Goal: Task Accomplishment & Management: Use online tool/utility

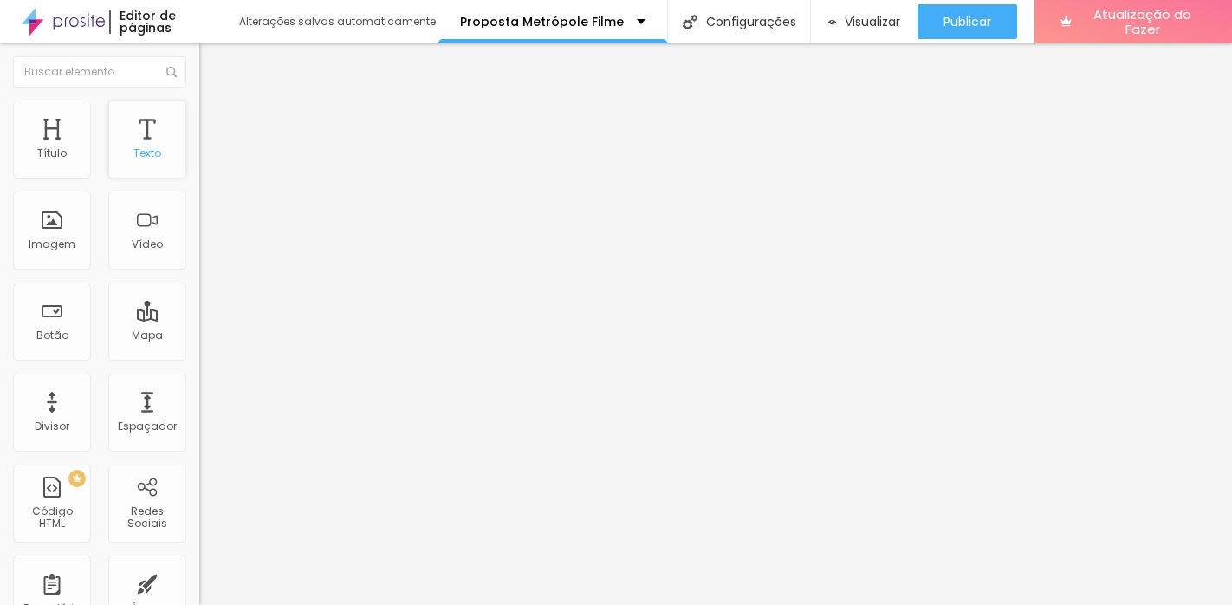
click at [136, 160] on div "Texto" at bounding box center [147, 140] width 78 height 78
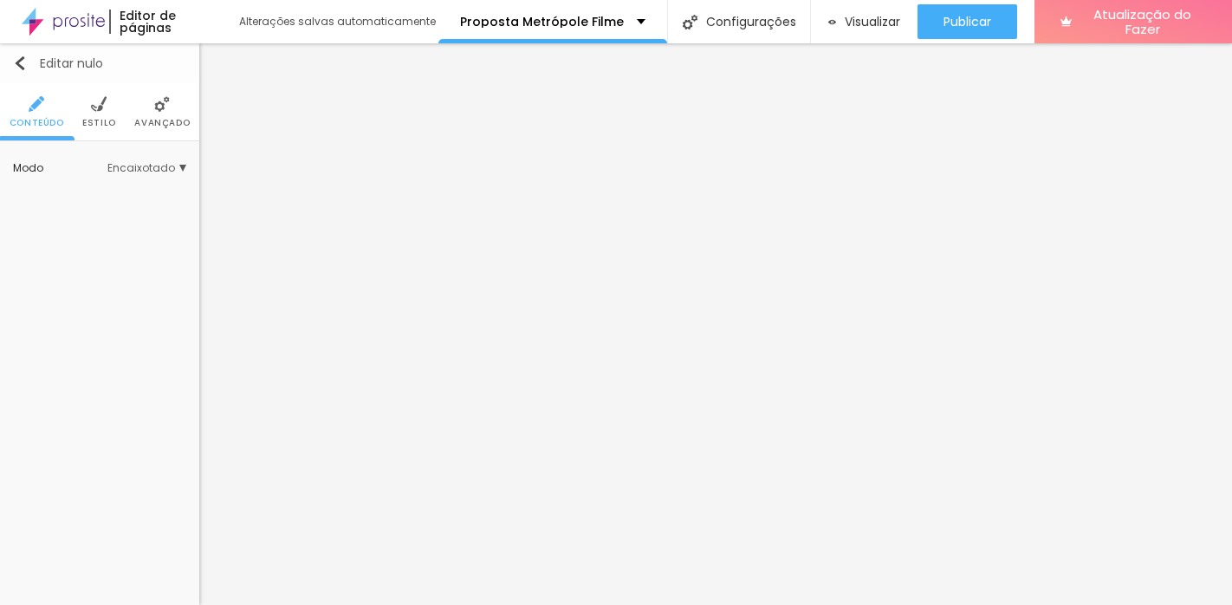
click at [16, 56] on img "button" at bounding box center [20, 63] width 14 height 14
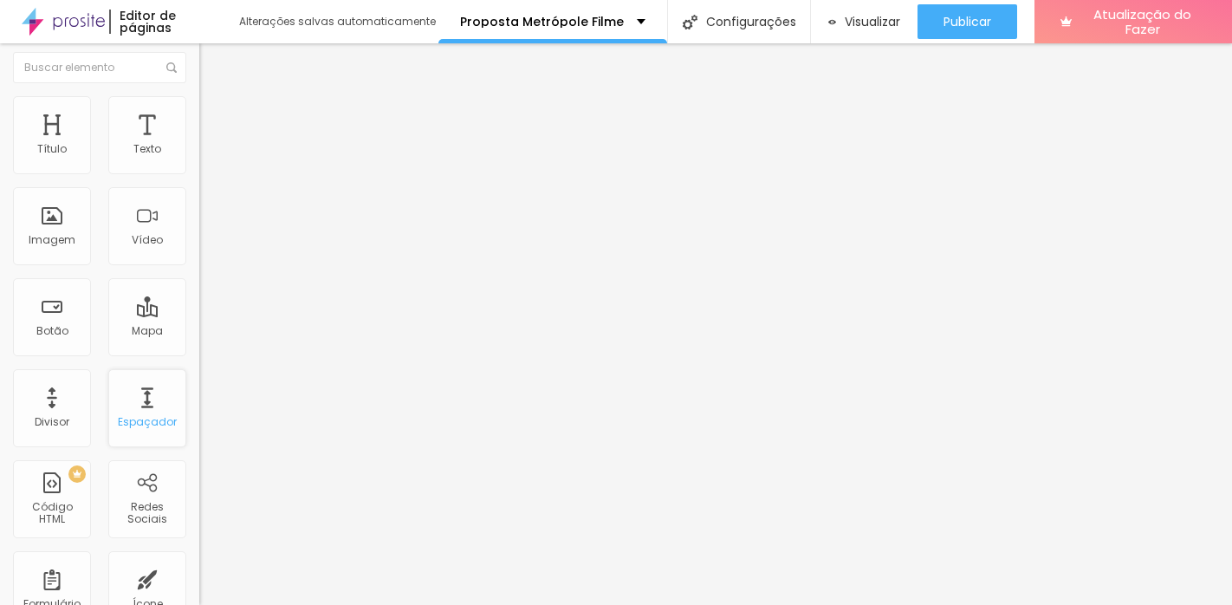
scroll to position [23, 0]
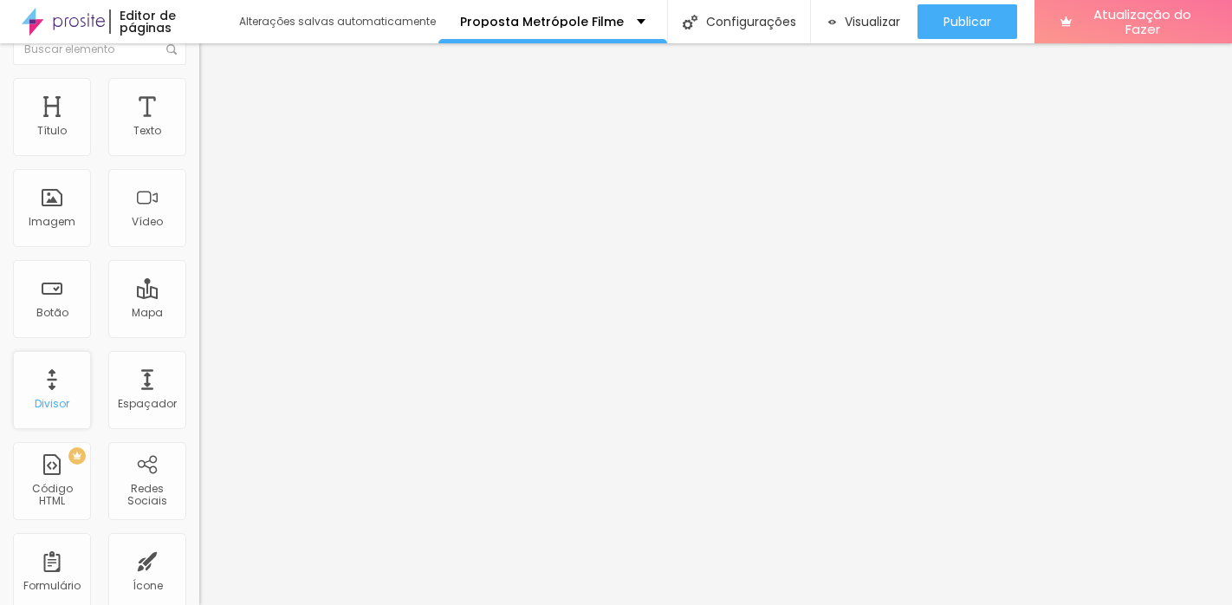
click at [57, 396] on font "Divisor" at bounding box center [52, 403] width 35 height 15
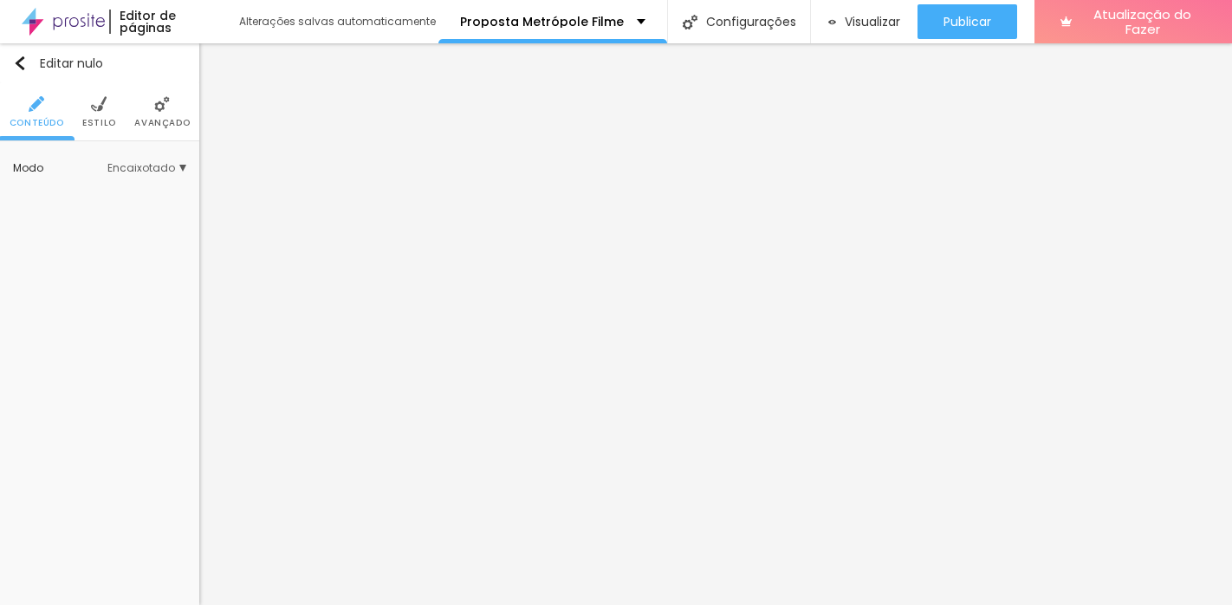
scroll to position [0, 0]
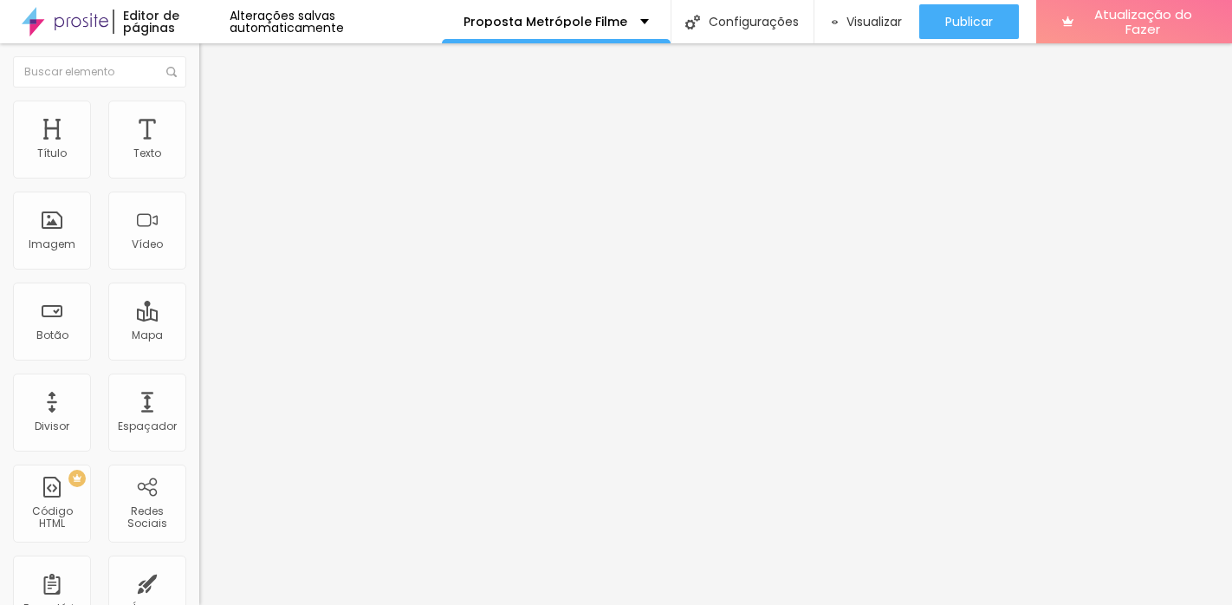
click at [212, 62] on img "button" at bounding box center [219, 63] width 14 height 14
click at [215, 120] on font "Avançado" at bounding box center [243, 112] width 57 height 15
click at [212, 62] on div "Editar nulo" at bounding box center [257, 63] width 90 height 14
click at [114, 140] on div "Texto" at bounding box center [147, 140] width 78 height 78
click at [199, 111] on li "Estilo" at bounding box center [298, 109] width 199 height 17
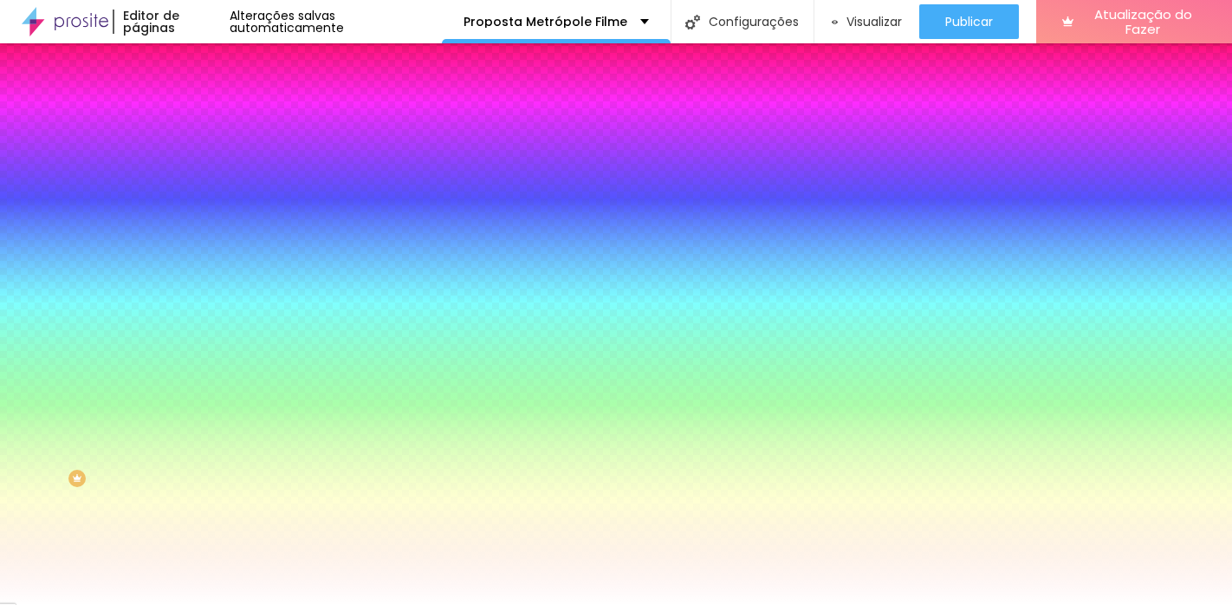
click at [199, 118] on li "Avançado" at bounding box center [298, 126] width 199 height 17
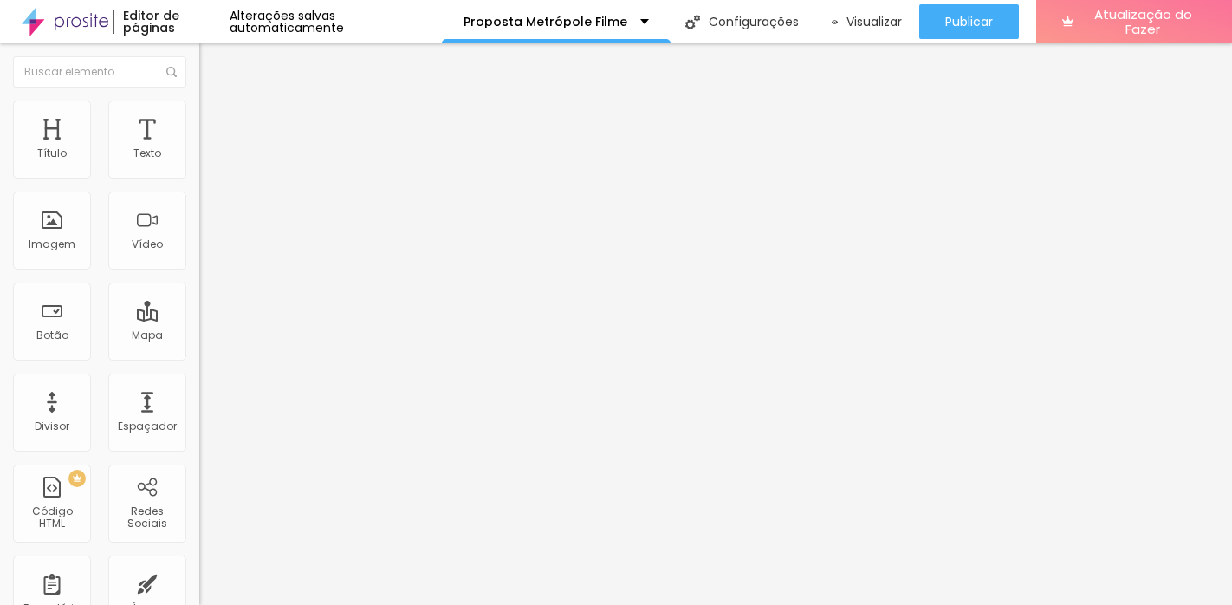
click at [215, 102] on font "Conteúdo" at bounding box center [242, 95] width 54 height 15
click at [199, 60] on button "Editar nulo" at bounding box center [298, 63] width 199 height 40
click at [212, 59] on img "button" at bounding box center [219, 63] width 14 height 14
click at [199, 61] on button "Editar nulo" at bounding box center [298, 63] width 199 height 40
drag, startPoint x: 29, startPoint y: 62, endPoint x: 198, endPoint y: 107, distance: 174.0
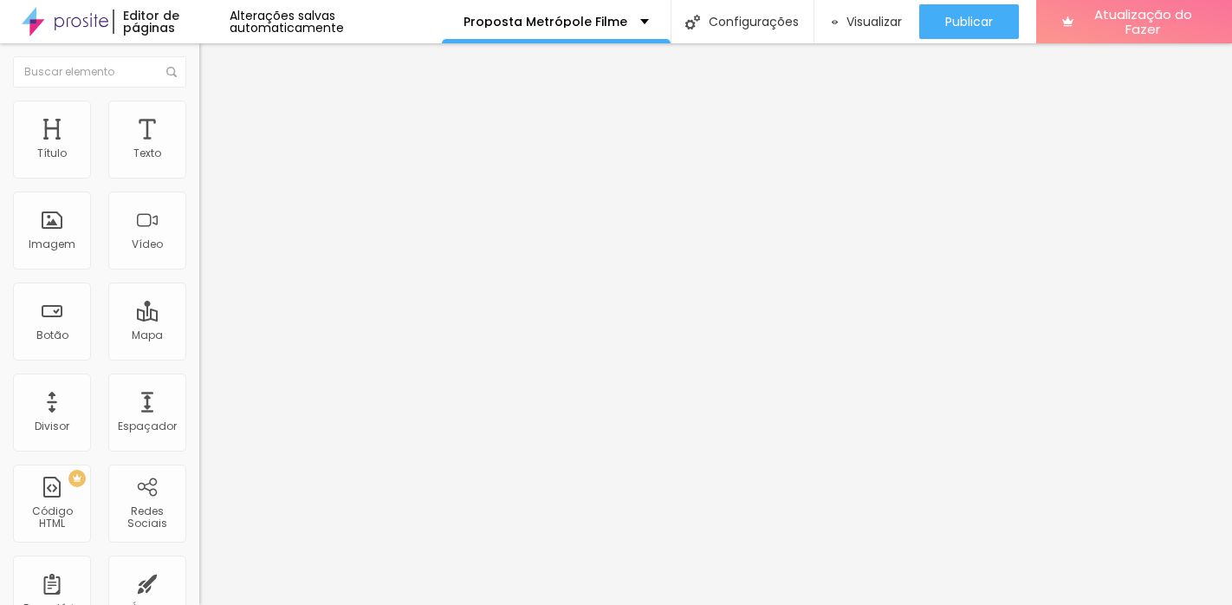
click at [212, 63] on div "Editar nulo" at bounding box center [257, 63] width 90 height 14
click at [212, 66] on img "button" at bounding box center [219, 63] width 14 height 14
click at [215, 116] on font "Avançado" at bounding box center [243, 112] width 57 height 15
click at [212, 67] on img "button" at bounding box center [219, 63] width 14 height 14
click at [199, 163] on input "text" at bounding box center [303, 154] width 208 height 17
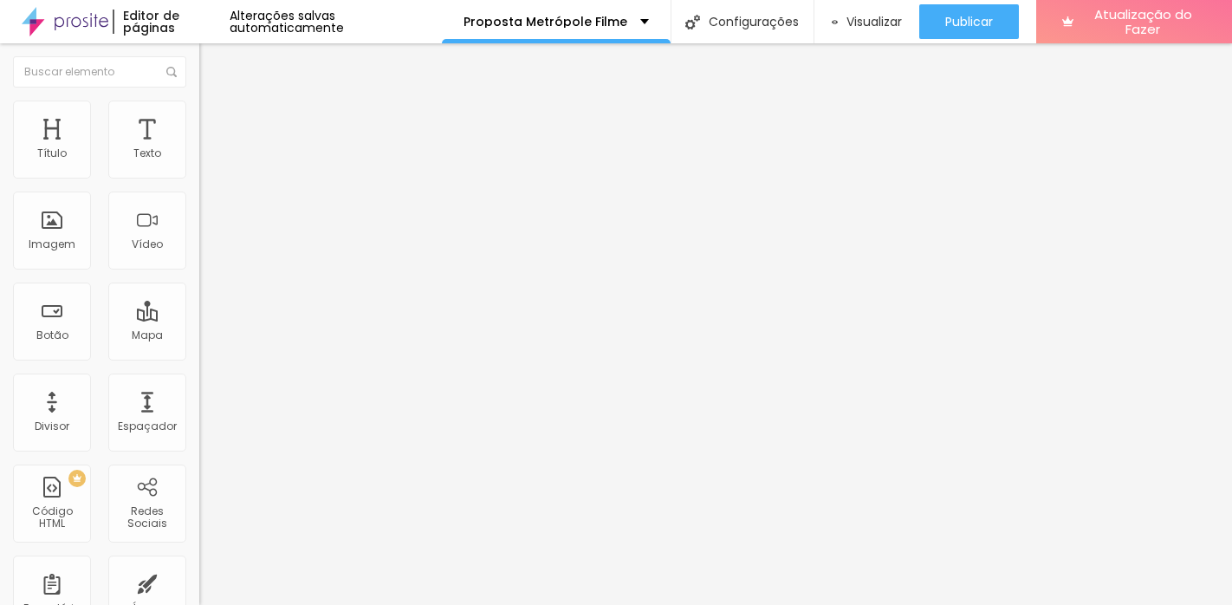
paste input "[URL][DOMAIN_NAME]"
type input "[URL][DOMAIN_NAME]"
click at [215, 120] on font "Estilo" at bounding box center [228, 112] width 27 height 15
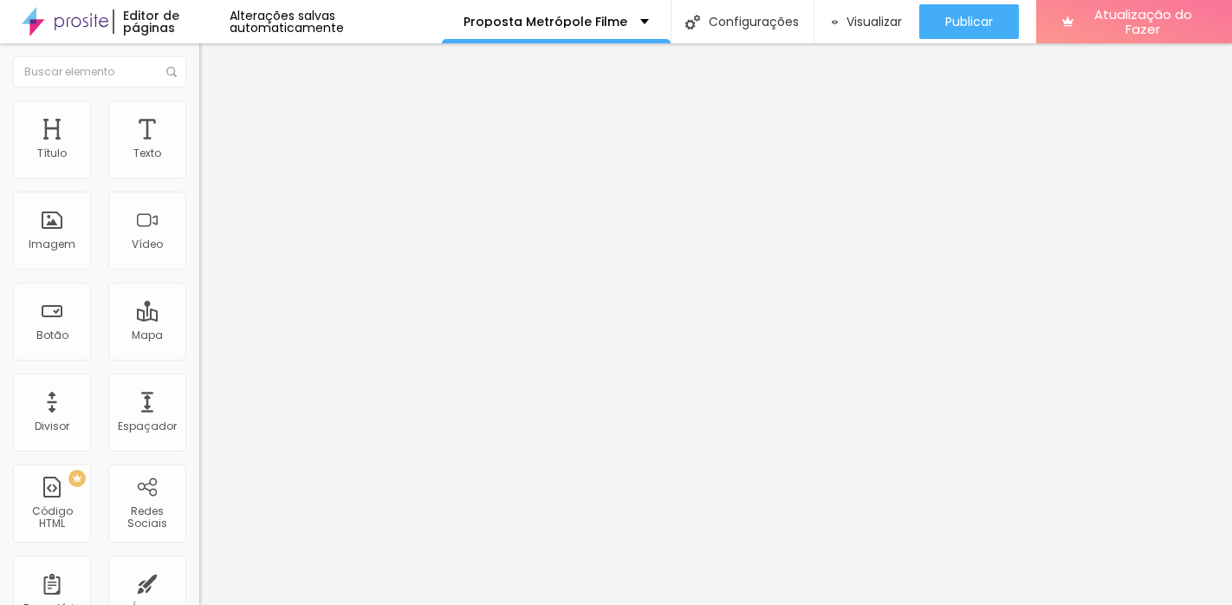
type input "96"
type input "64"
type input "58"
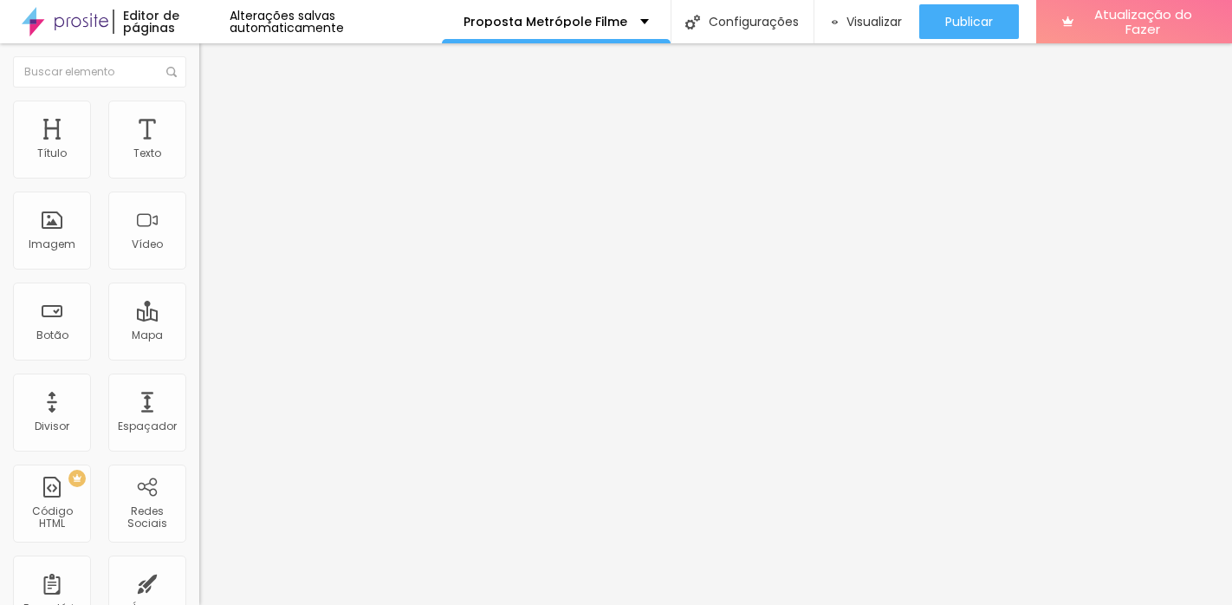
type input "58"
type input "51"
type input "47"
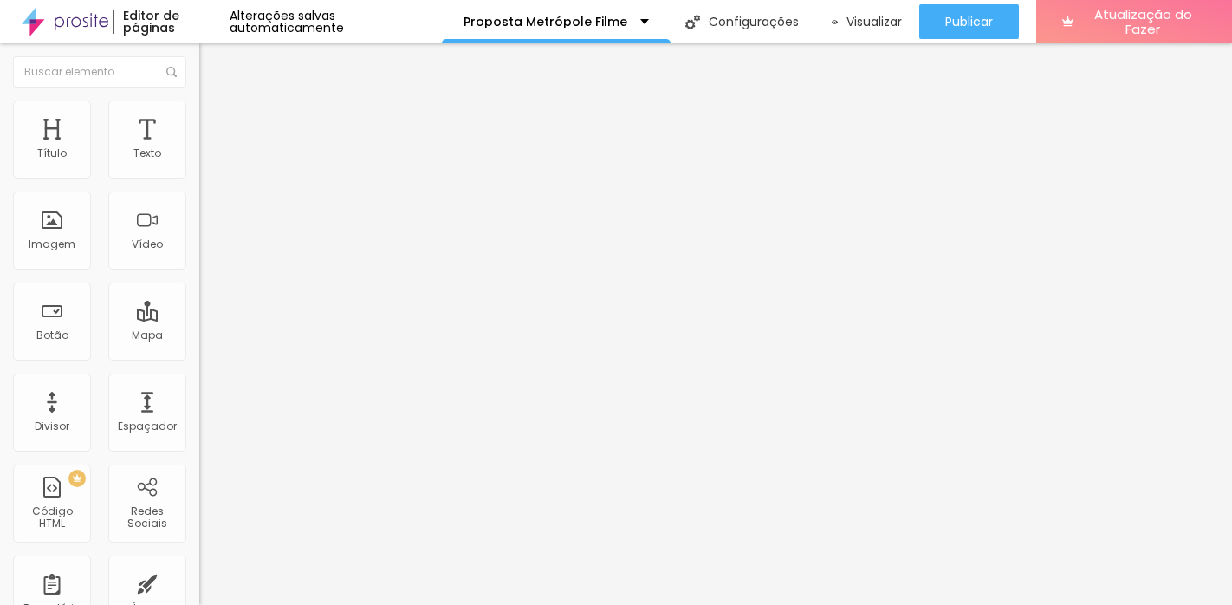
type input "46"
type input "45"
type input "46"
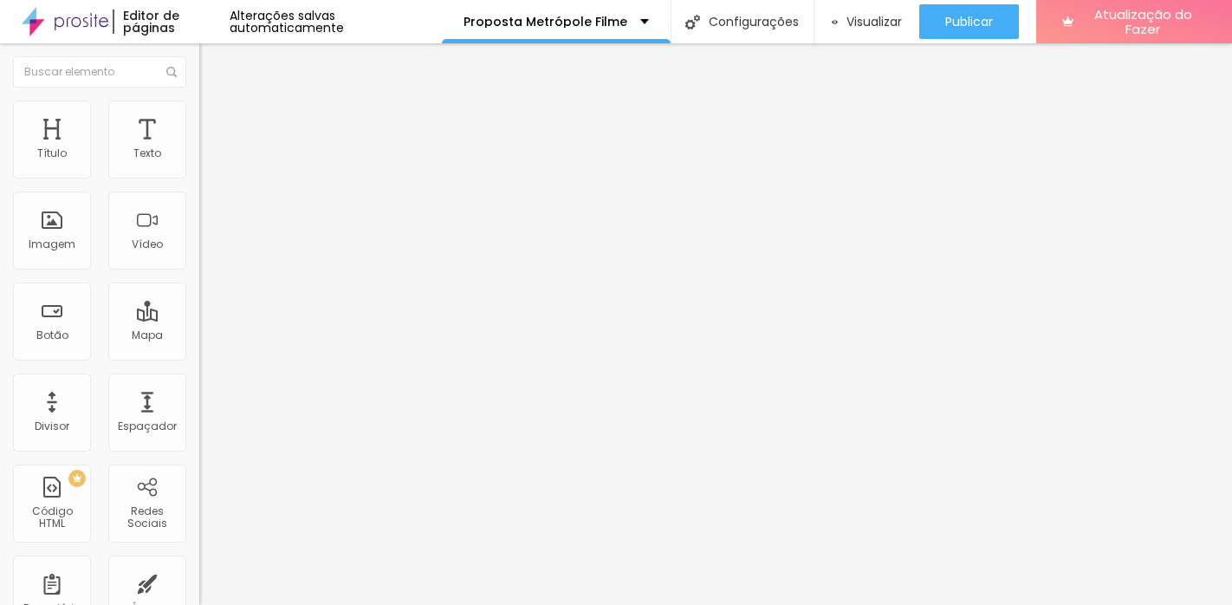
type input "46"
type input "49"
type input "53"
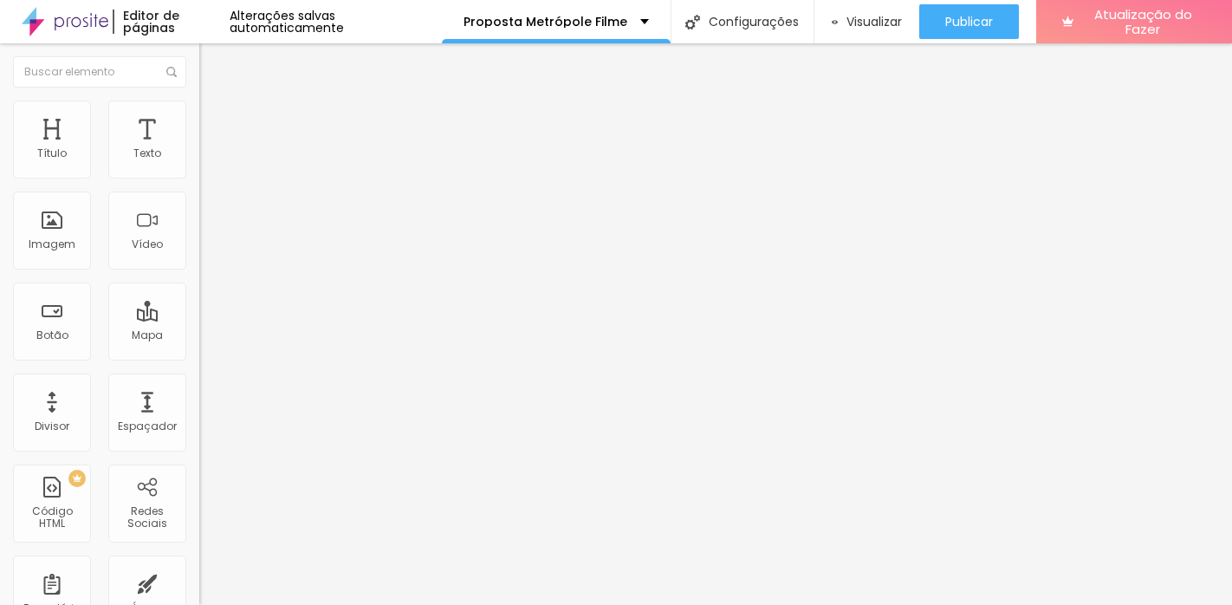
type input "61"
type input "64"
type input "65"
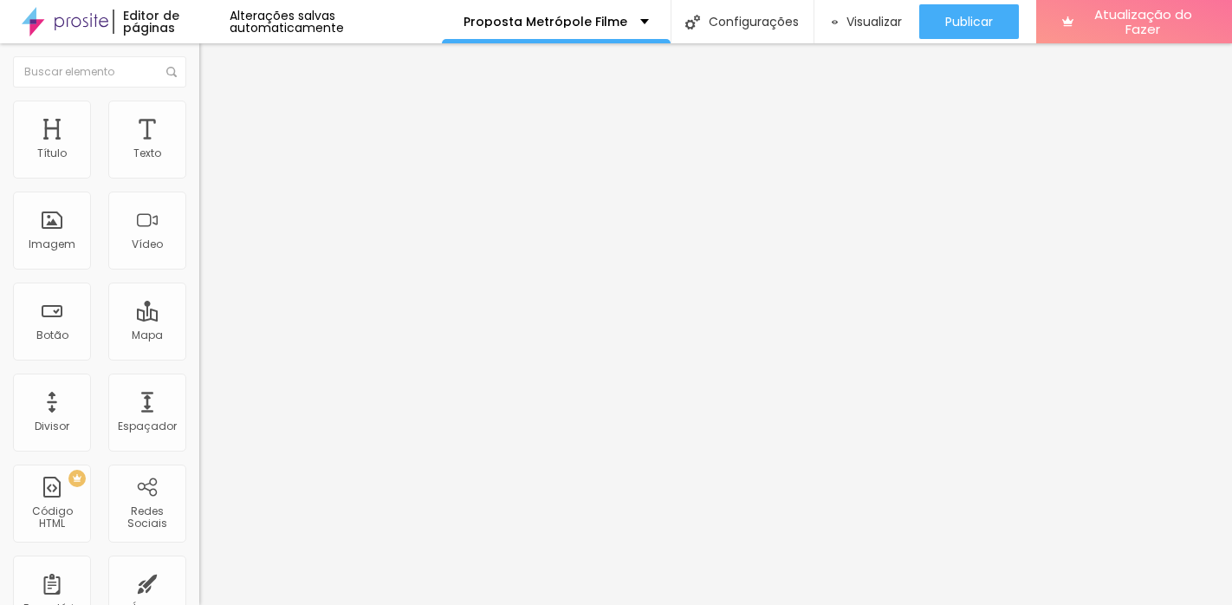
type input "65"
type input "66"
type input "67"
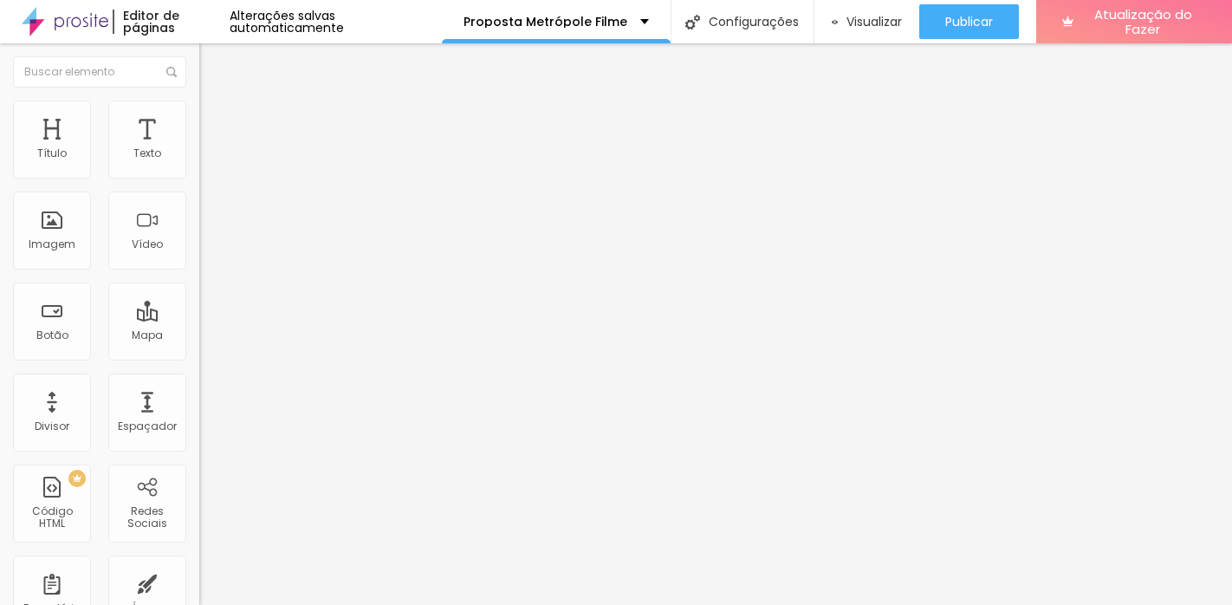
type input "68"
type input "71"
type input "72"
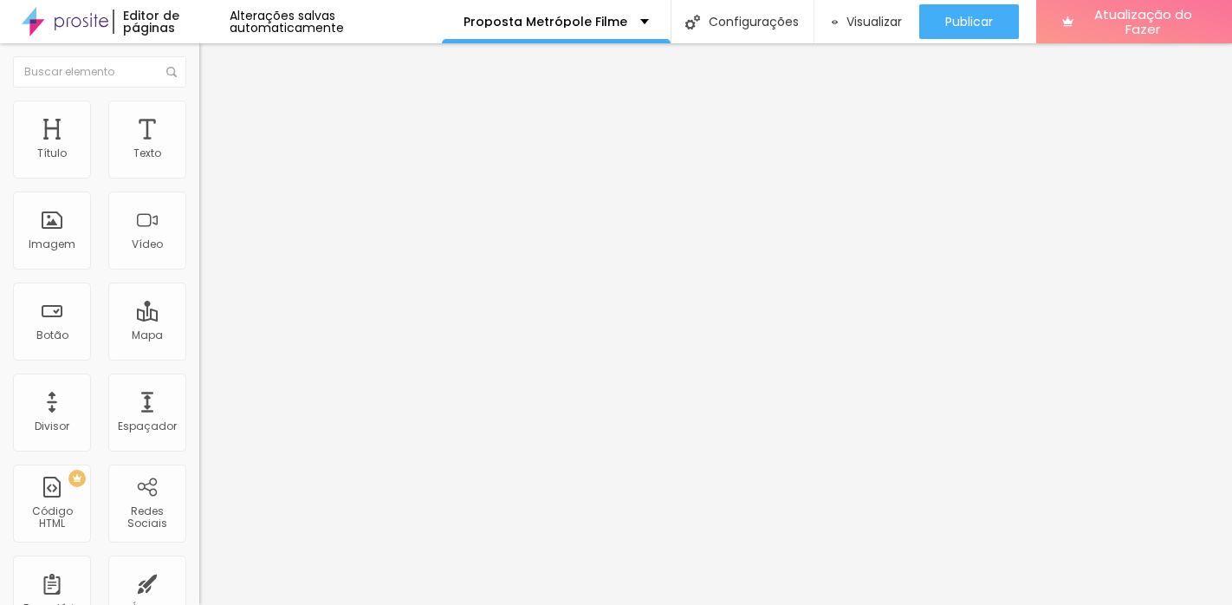
type input "72"
type input "75"
type input "76"
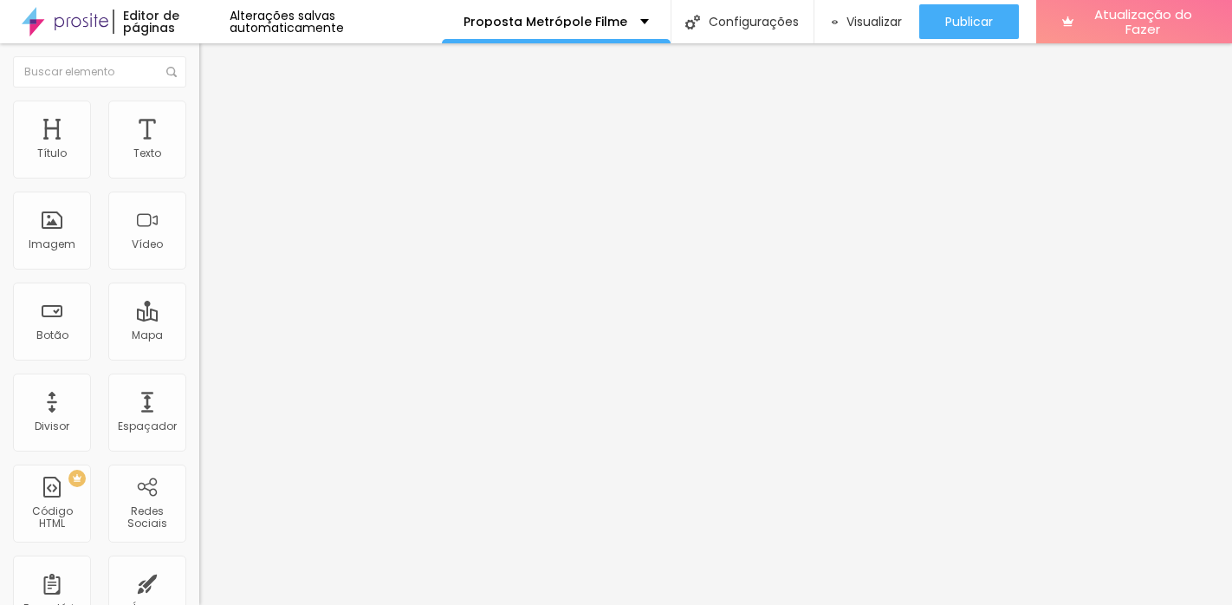
type input "77"
type input "78"
type input "79"
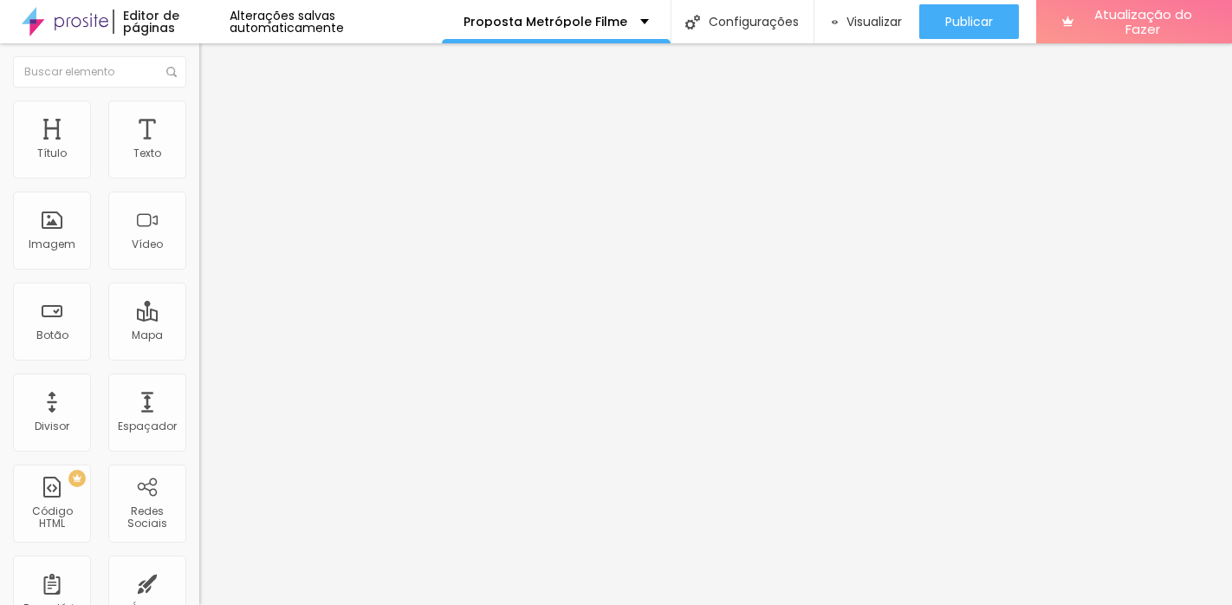
type input "79"
type input "80"
type input "81"
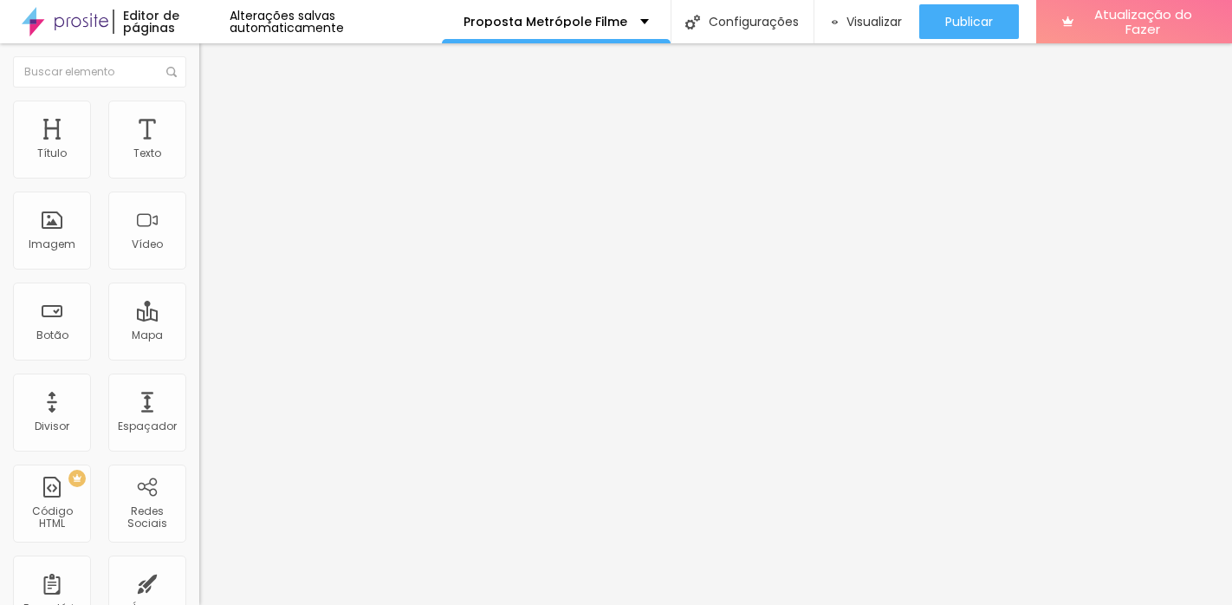
type input "82"
type input "83"
type input "84"
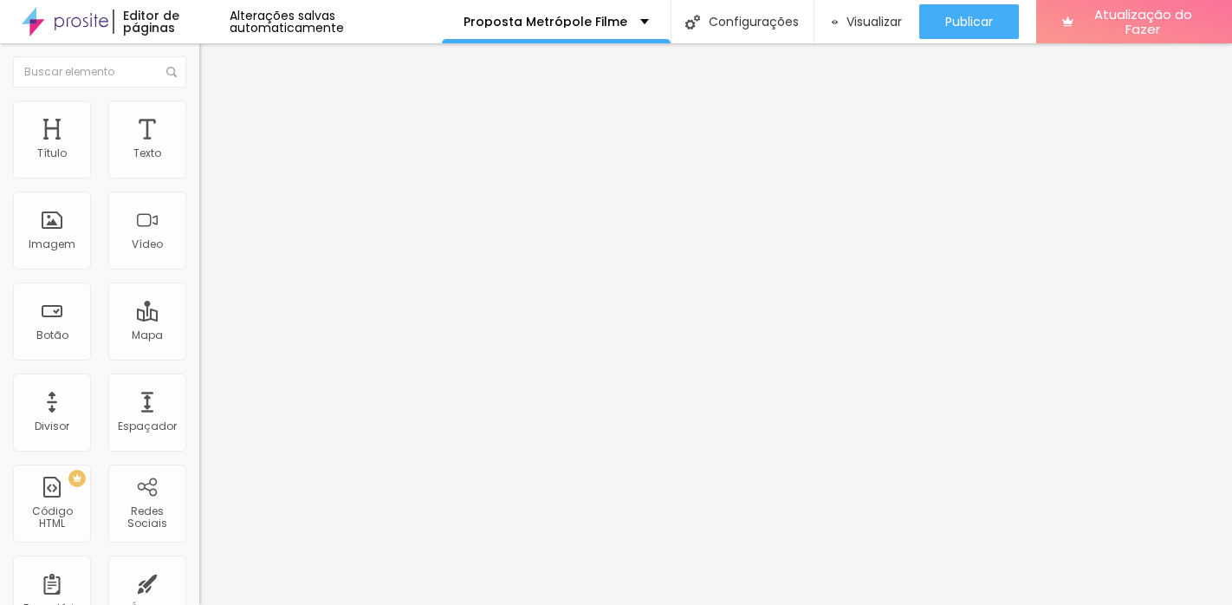
type input "84"
type input "85"
type input "86"
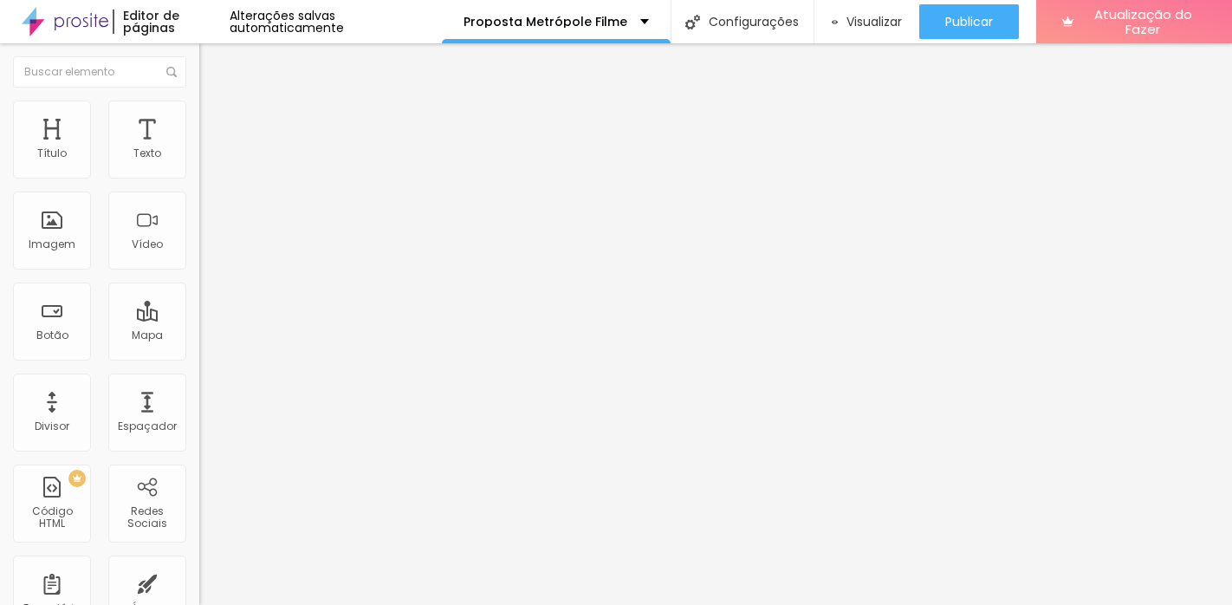
type input "87"
type input "89"
type input "90"
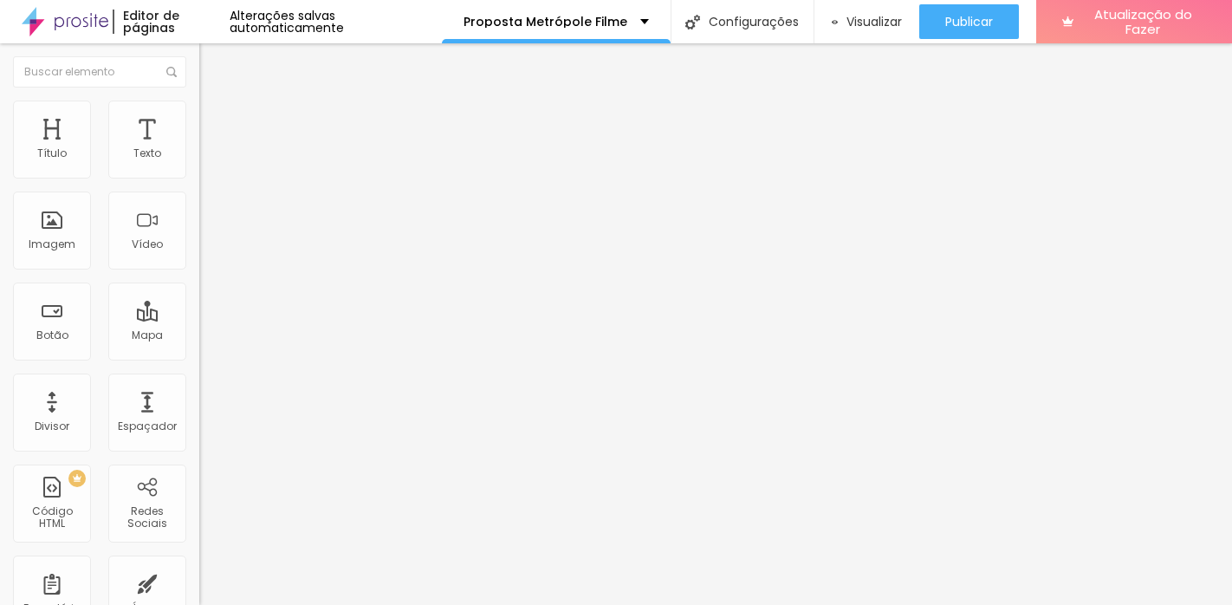
type input "90"
type input "91"
type input "93"
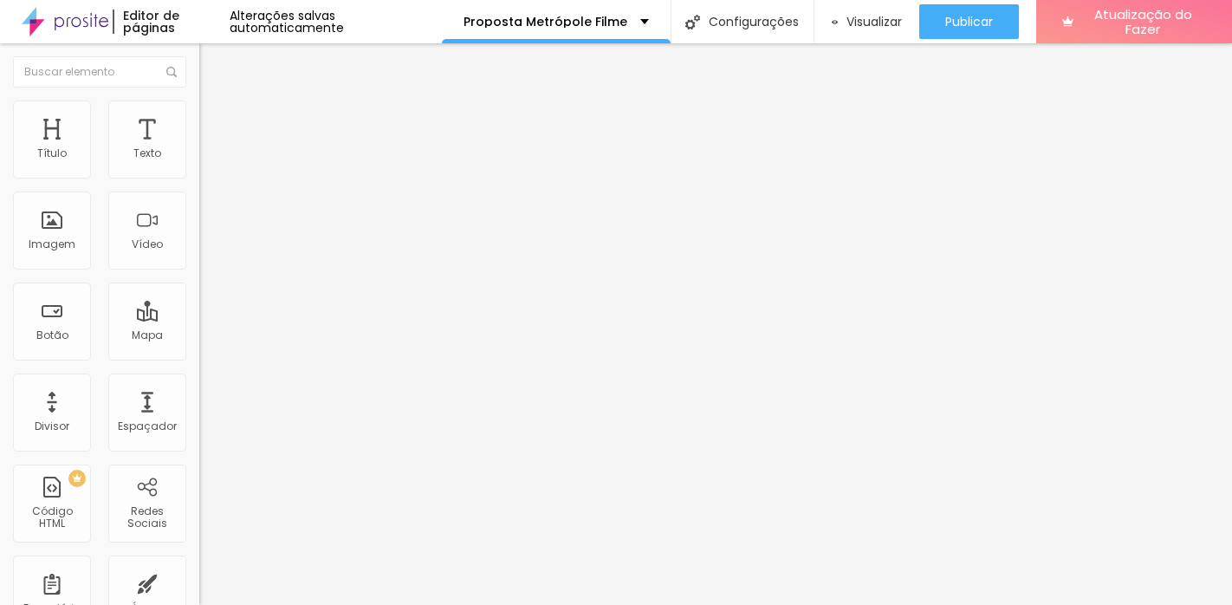
type input "81"
type input "77"
type input "75"
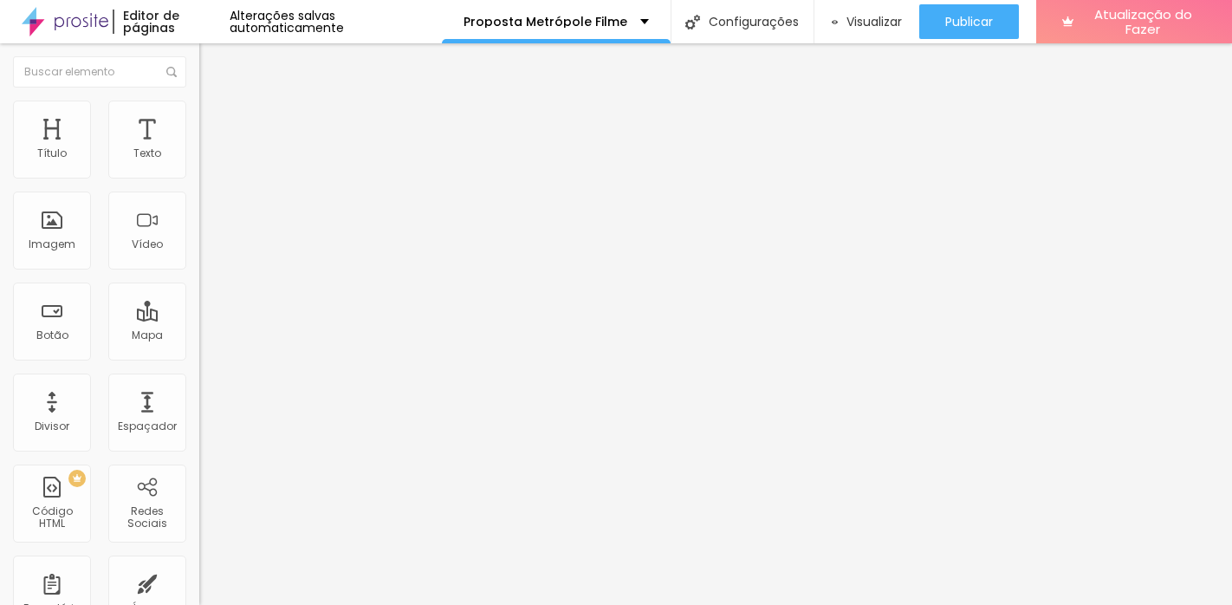
type input "75"
type input "100"
drag, startPoint x: 96, startPoint y: 183, endPoint x: 165, endPoint y: 140, distance: 80.6
click at [199, 179] on div "Tamanho 100 px %" at bounding box center [298, 157] width 199 height 44
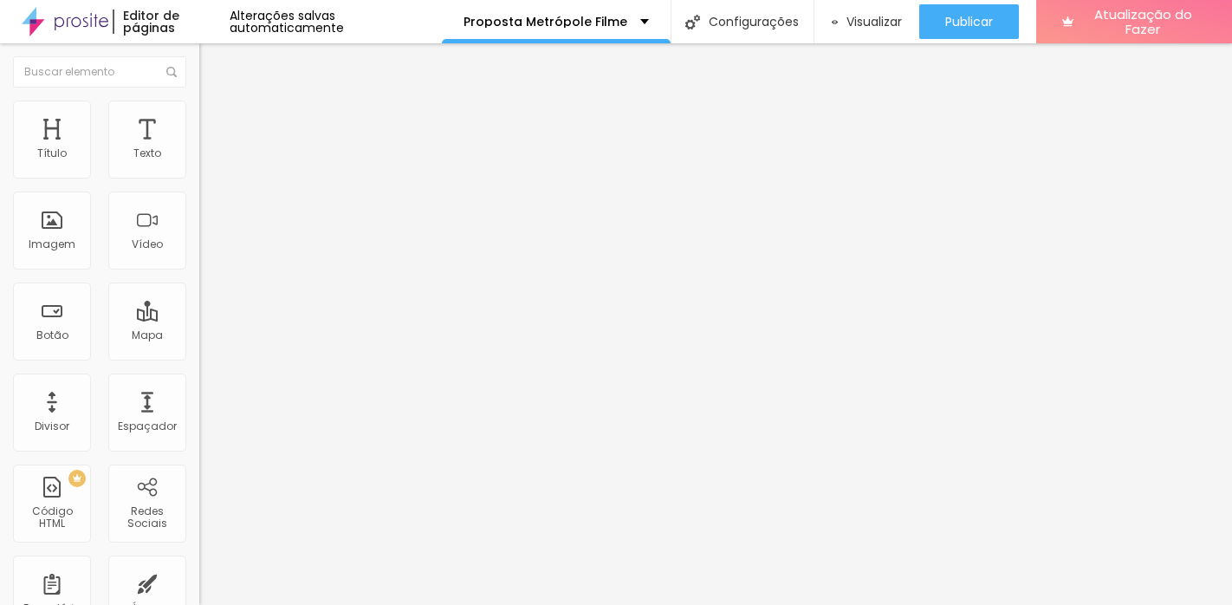
click at [215, 122] on font "Avançado" at bounding box center [243, 129] width 57 height 15
type input "29"
type input "36"
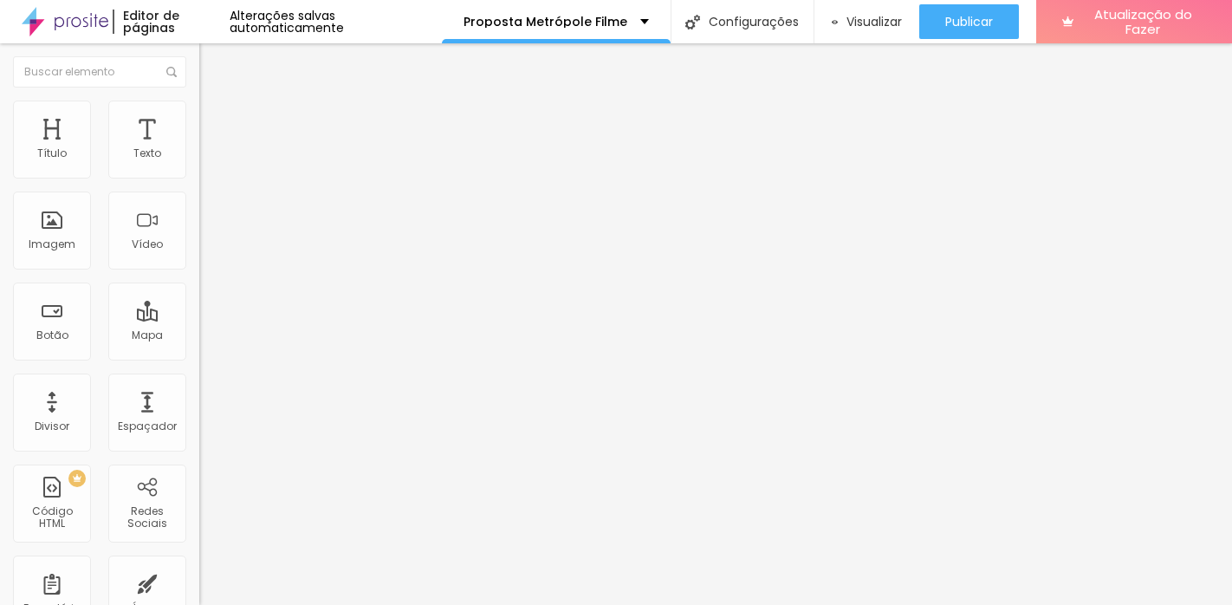
type input "37"
type input "38"
type input "39"
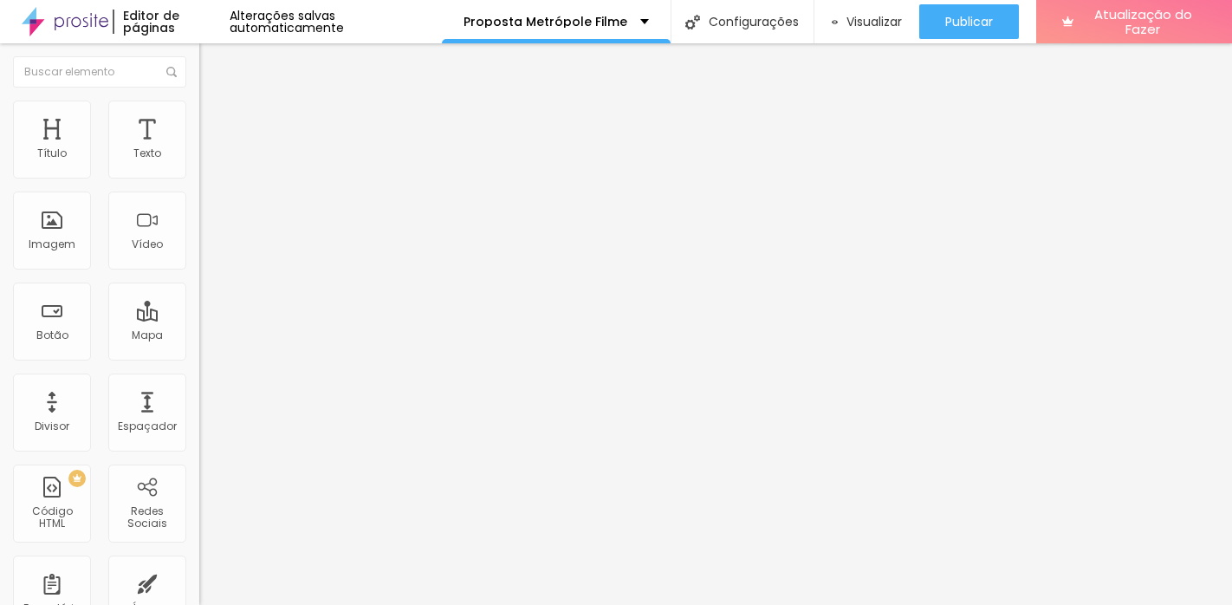
type input "39"
type input "40"
type input "41"
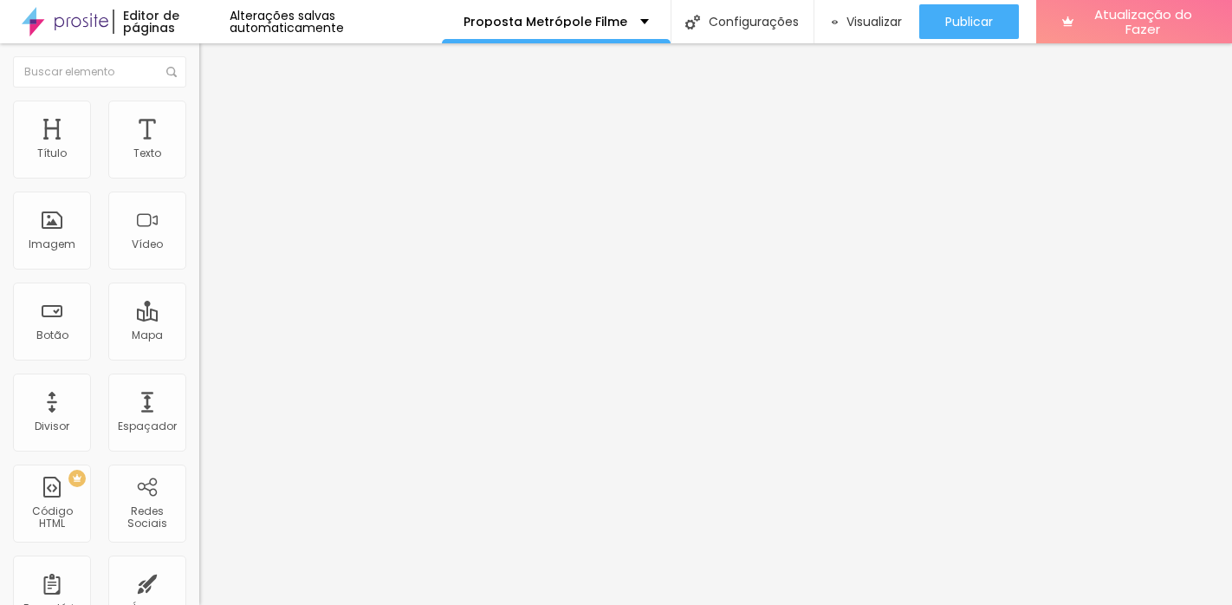
type input "38"
type input "34"
type input "31"
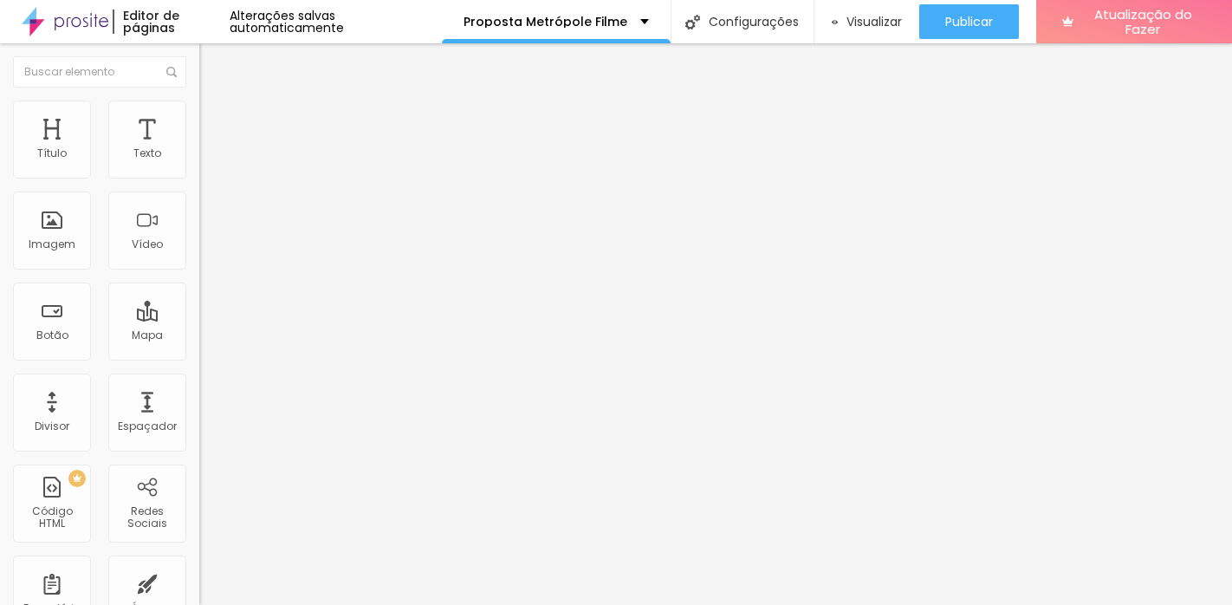
type input "31"
type input "30"
type input "27"
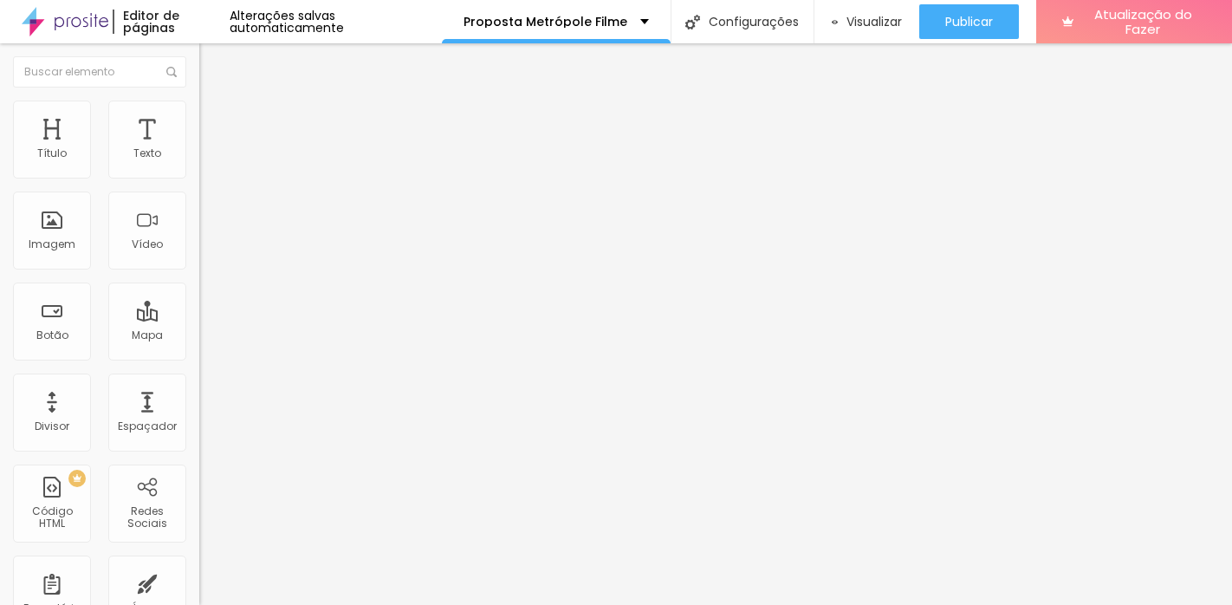
type input "23"
type input "22"
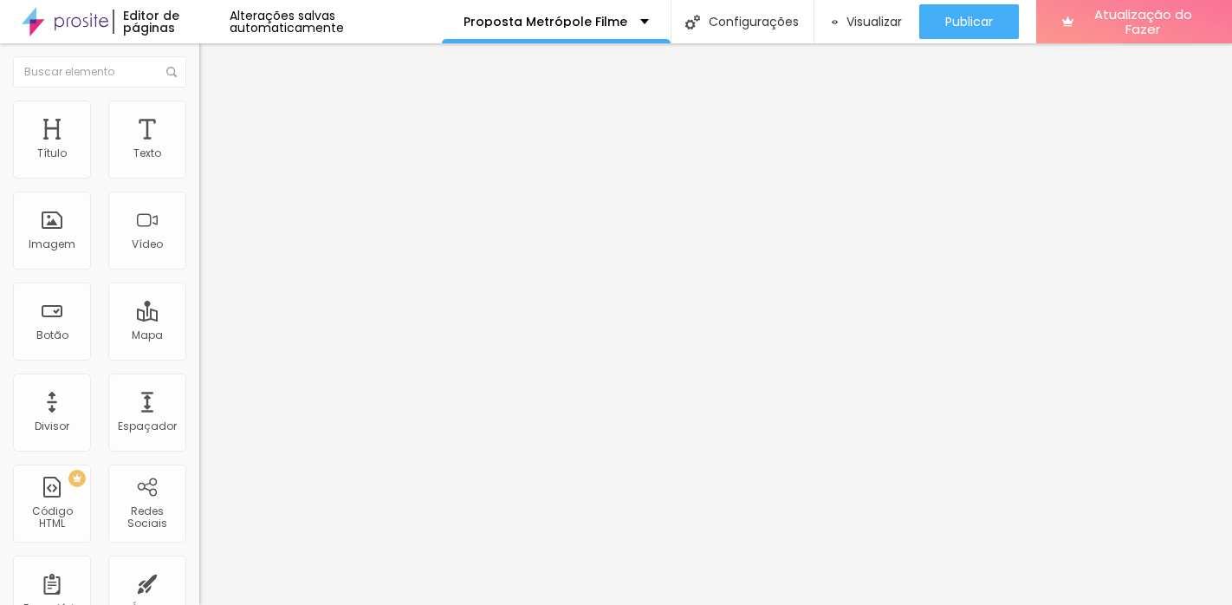
click at [199, 581] on input "range" at bounding box center [255, 588] width 112 height 14
click at [199, 259] on span "Padrão 4:3" at bounding box center [227, 251] width 57 height 15
click at [199, 270] on span "Ultrawide" at bounding box center [223, 262] width 49 height 15
click at [199, 259] on span "21:9 Ultrawide" at bounding box center [234, 251] width 71 height 15
click at [230, 286] on font "16:9" at bounding box center [240, 278] width 20 height 15
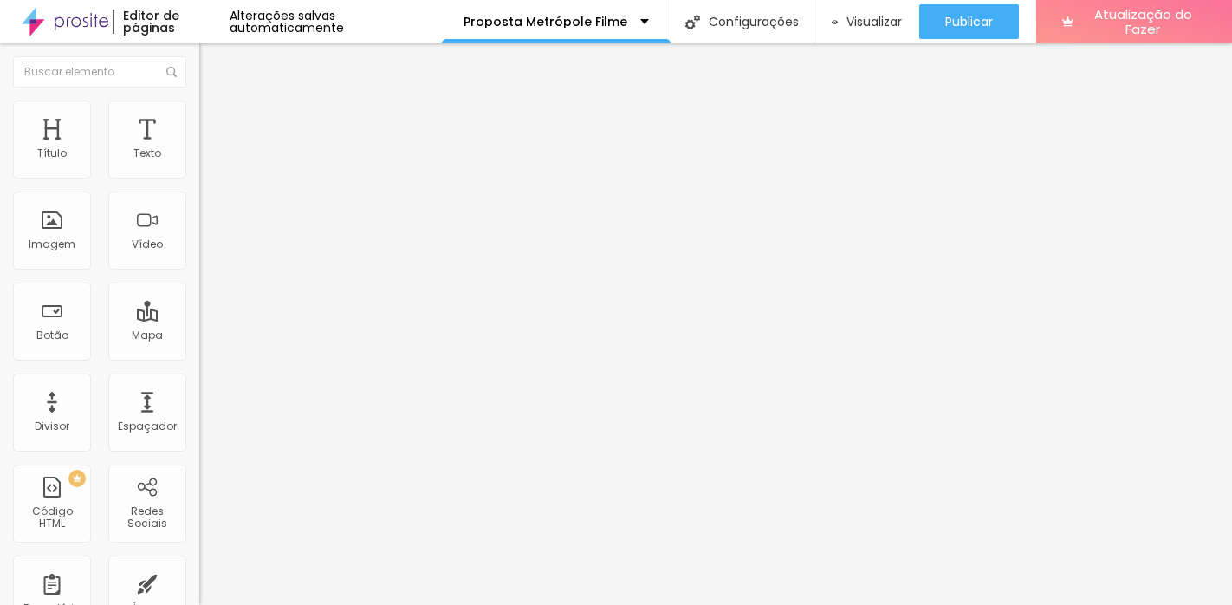
click at [199, 296] on span "Padrão" at bounding box center [218, 289] width 39 height 15
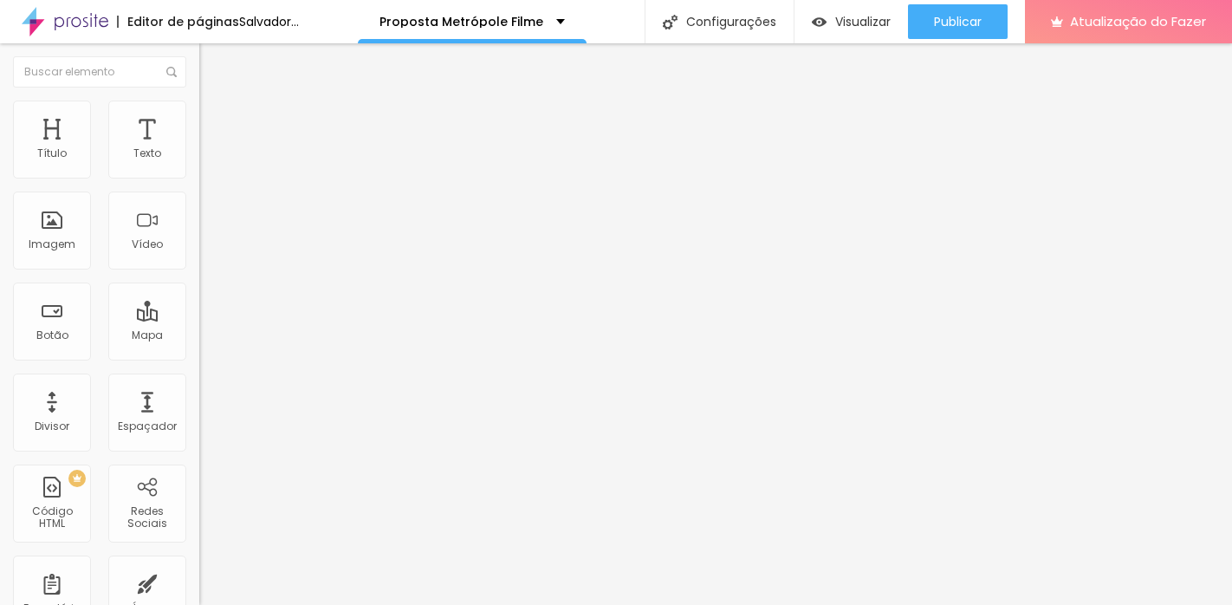
click at [199, 307] on font "Vertical 1" at bounding box center [222, 299] width 46 height 15
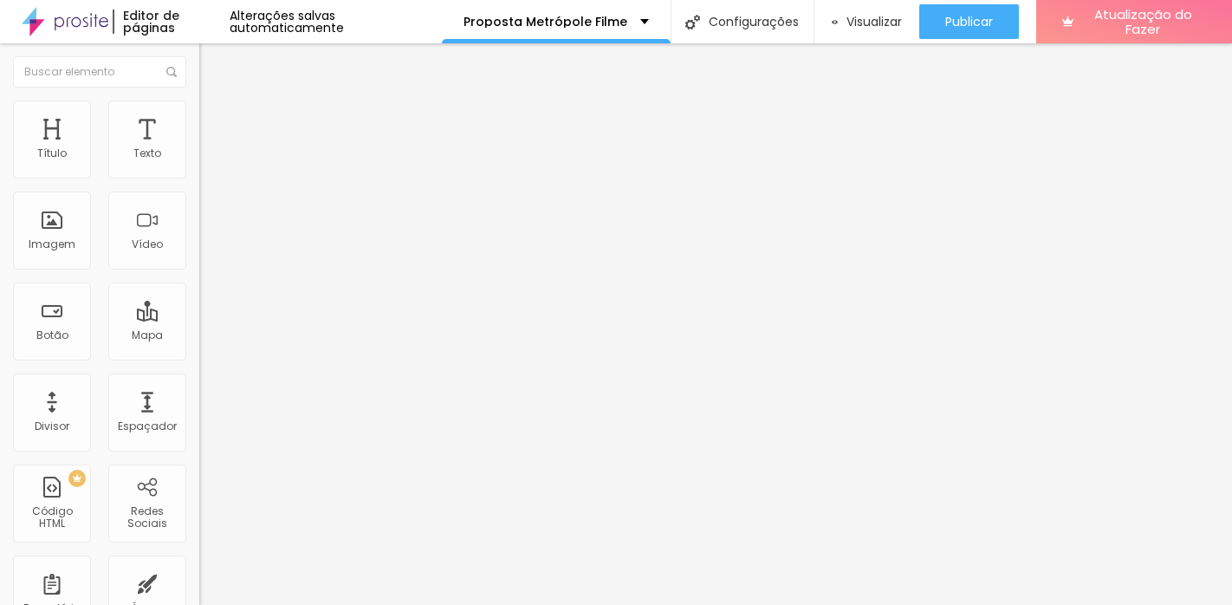
click at [199, 270] on span "Ultrawide" at bounding box center [223, 262] width 49 height 15
click at [199, 114] on li "Estilo" at bounding box center [298, 109] width 199 height 17
type input "82"
type input "59"
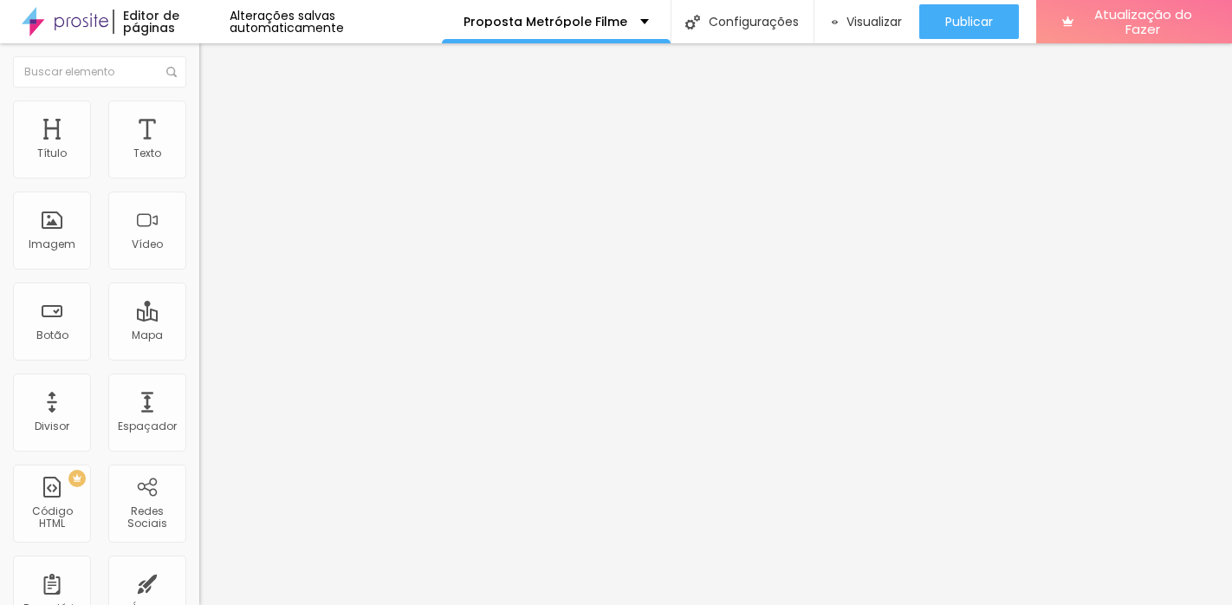
type input "59"
type input "51"
type input "47"
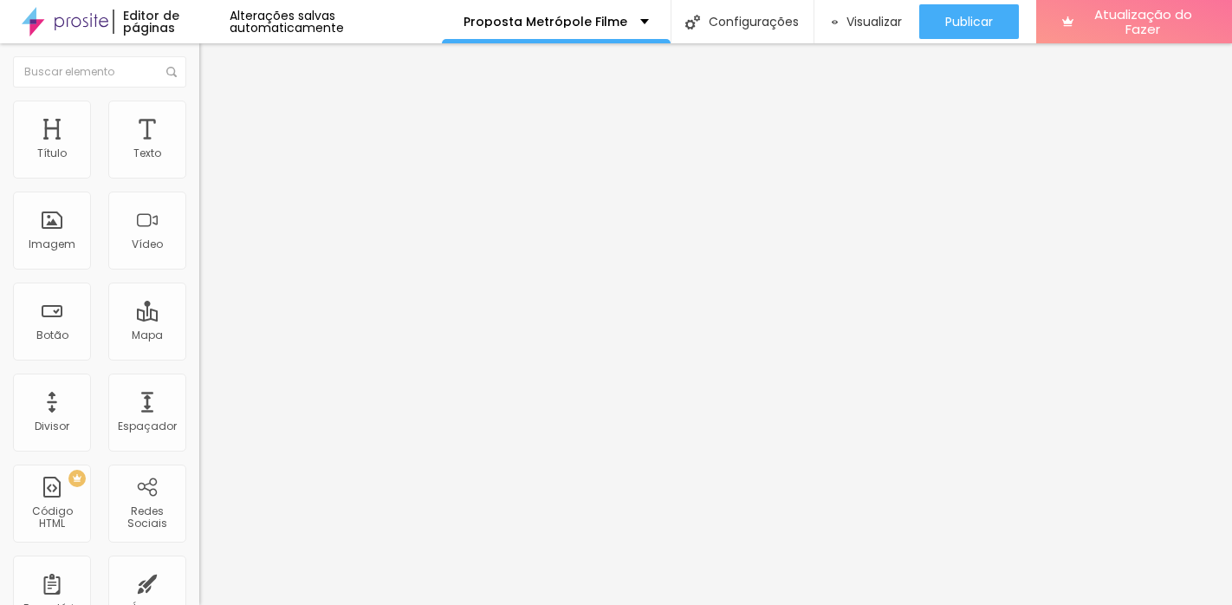
type input "43"
type input "39"
type input "36"
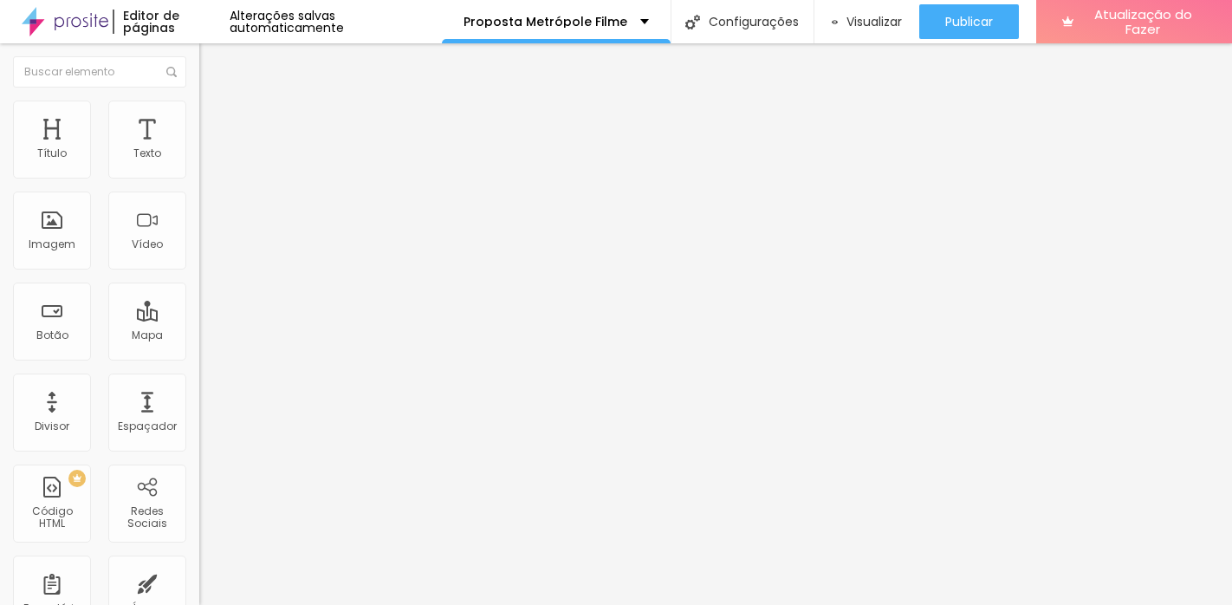
type input "36"
type input "34"
type input "33"
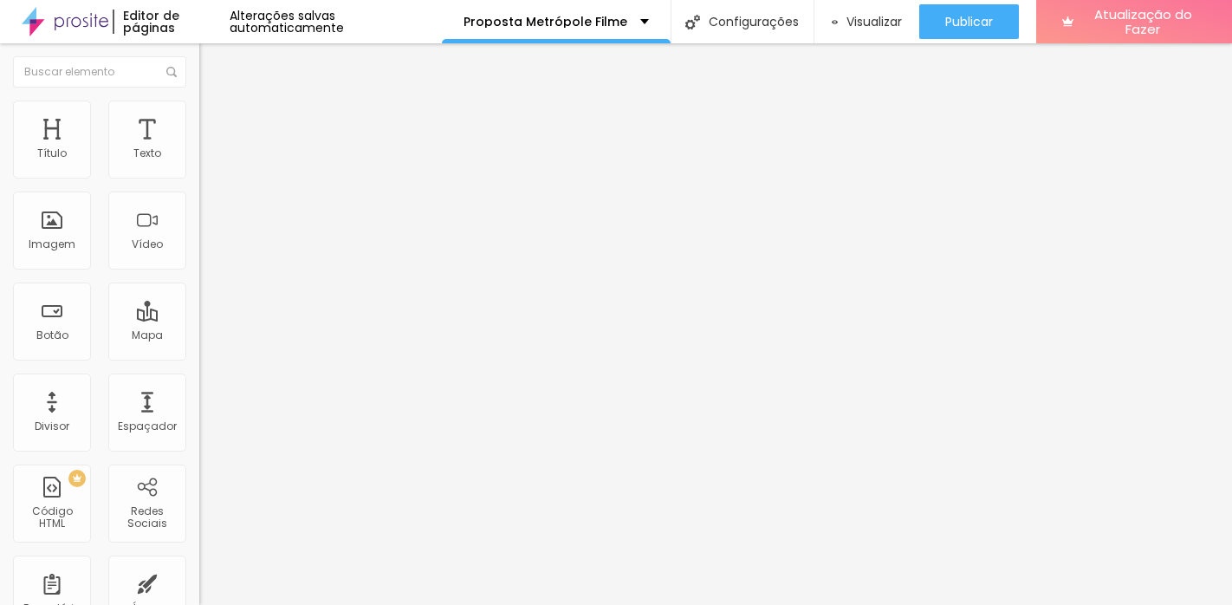
type input "32"
type input "30"
type input "32"
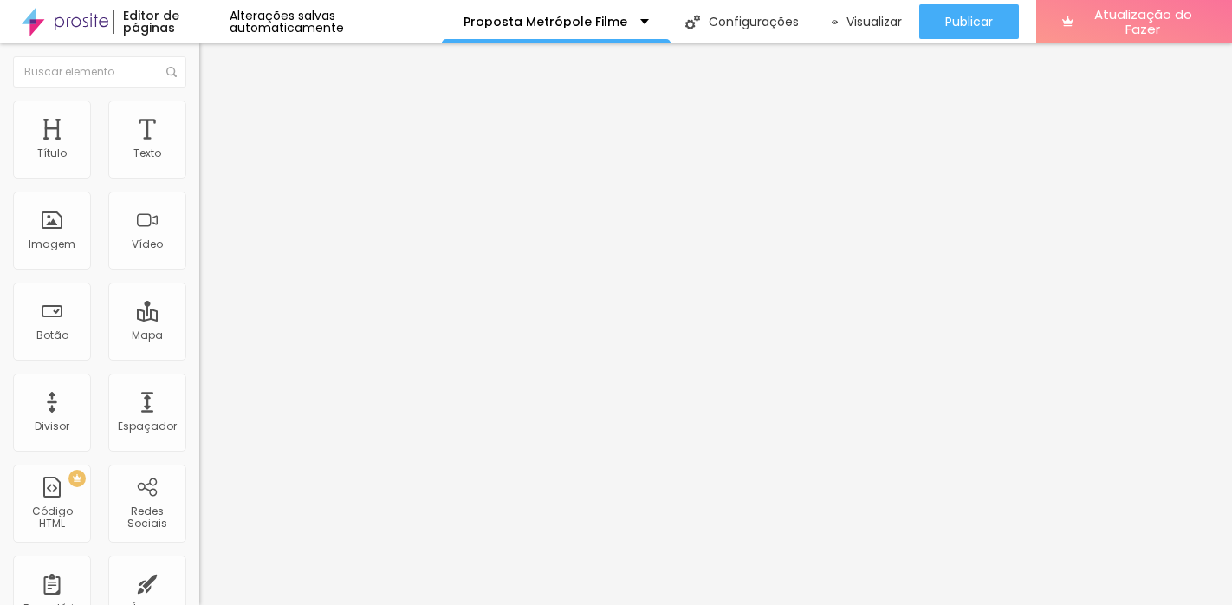
type input "32"
type input "38"
type input "48"
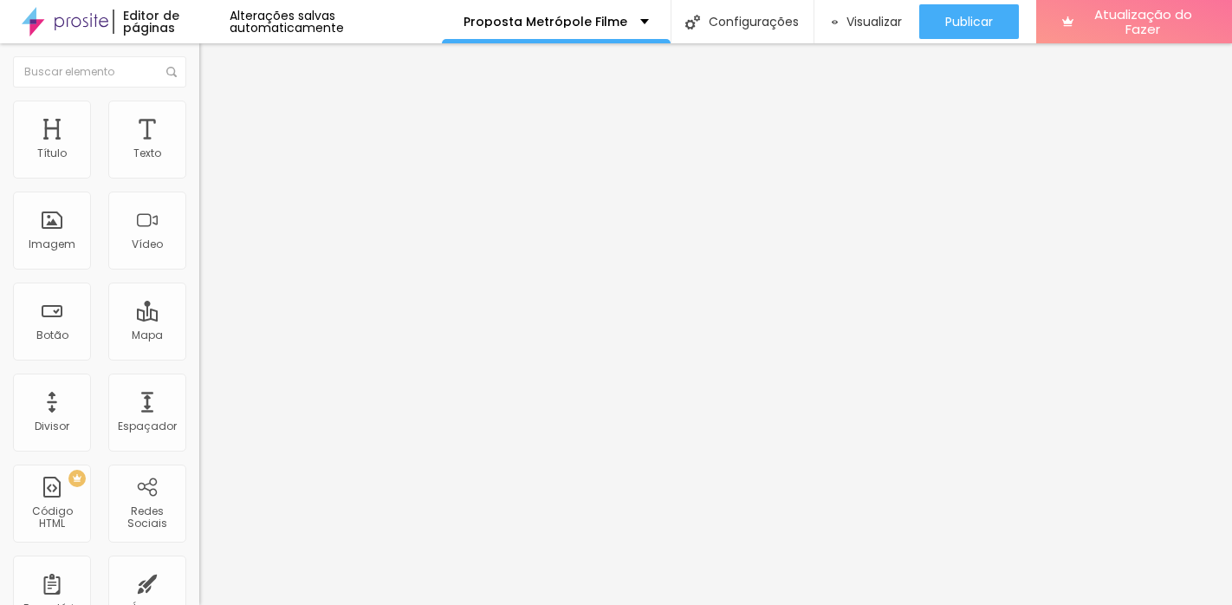
type input "68"
type input "81"
type input "86"
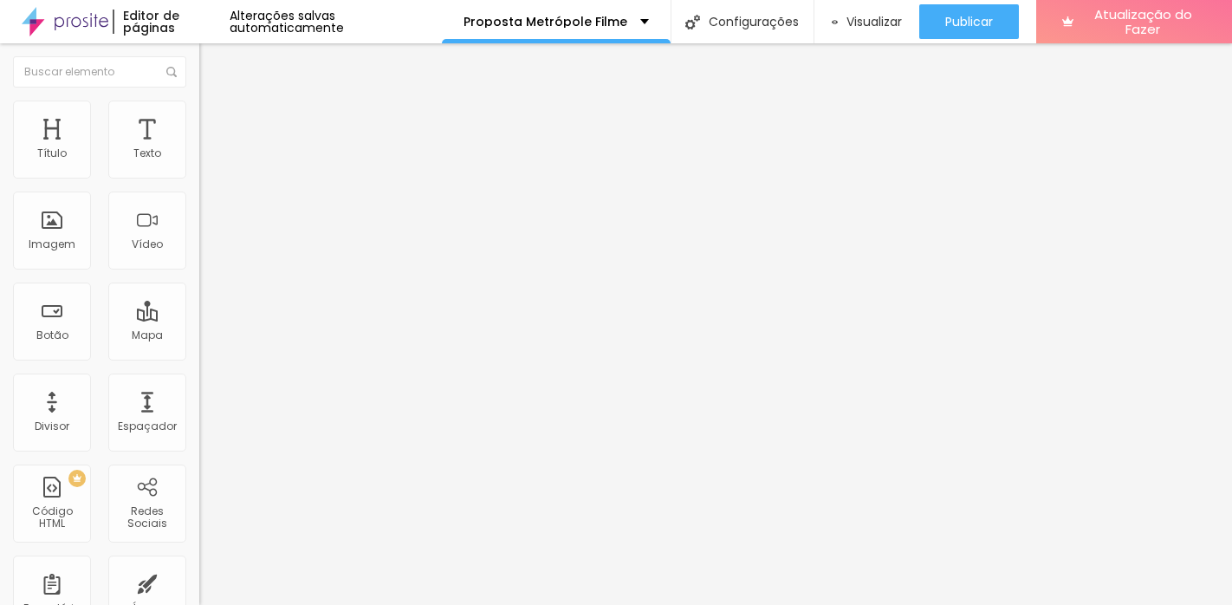
type input "86"
type input "97"
type input "100"
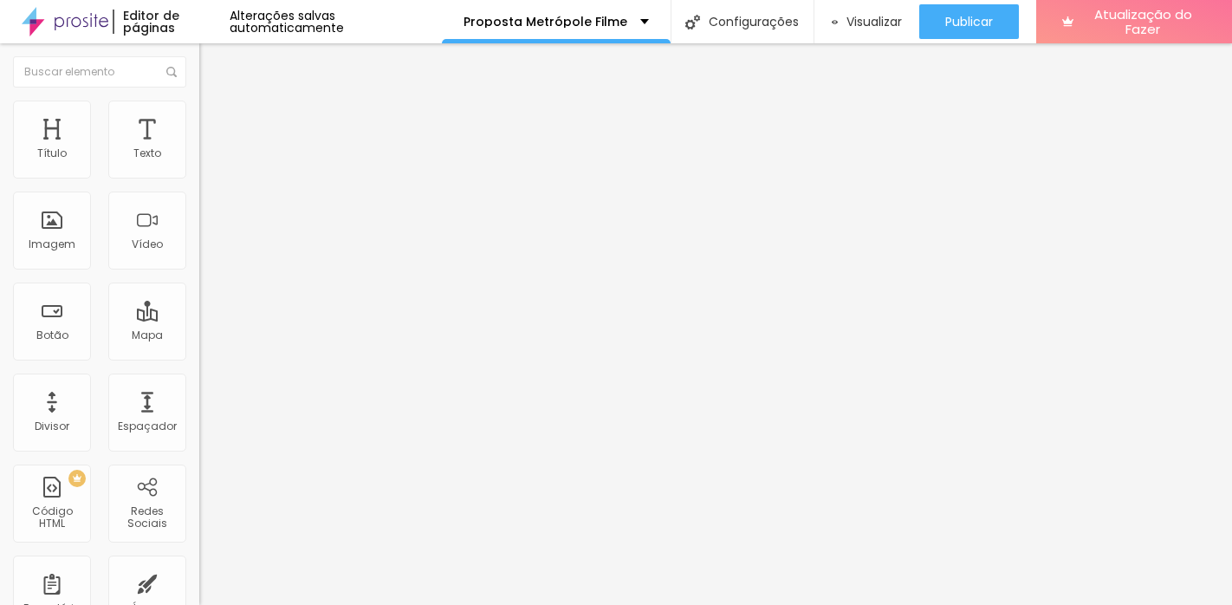
drag, startPoint x: 177, startPoint y: 187, endPoint x: 226, endPoint y: 188, distance: 49.4
click at [226, 178] on input "range" at bounding box center [255, 171] width 112 height 14
click at [199, 118] on li "Avançado" at bounding box center [298, 126] width 199 height 17
click at [215, 120] on font "Estilo" at bounding box center [228, 112] width 27 height 15
click at [215, 102] on font "Conteúdo" at bounding box center [242, 95] width 54 height 15
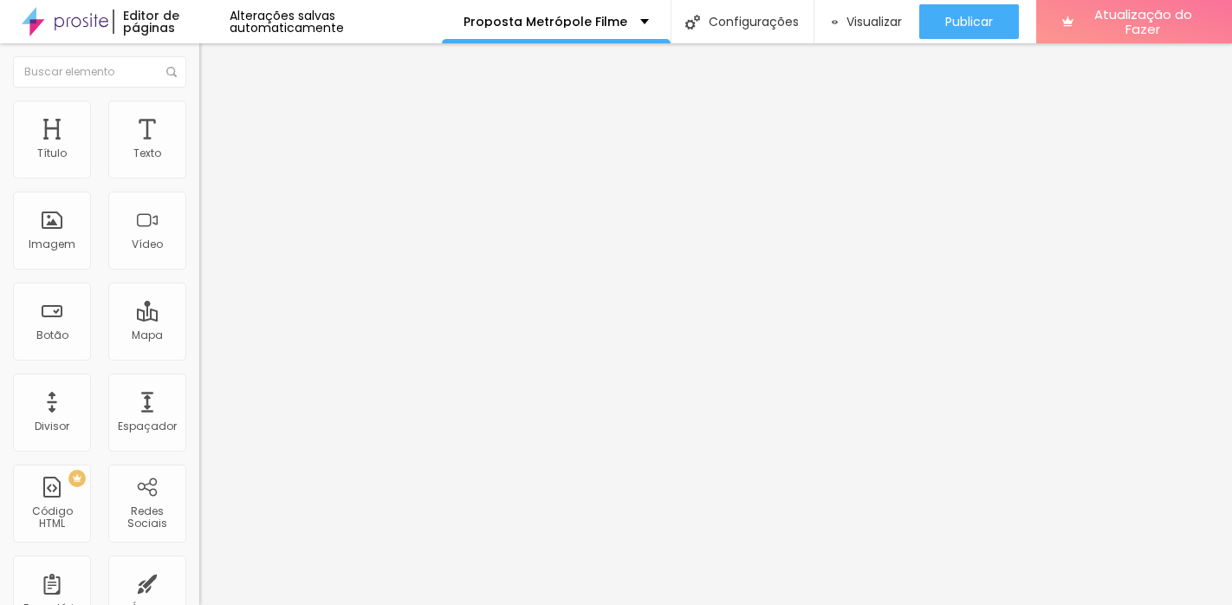
click at [199, 259] on font "16:9 de largura" at bounding box center [238, 251] width 79 height 15
click at [199, 259] on font "21:9 Ultrawide" at bounding box center [234, 251] width 71 height 15
click at [230, 286] on font "16:9" at bounding box center [240, 278] width 20 height 15
click at [199, 101] on li "Avançado" at bounding box center [298, 109] width 199 height 17
click at [199, 101] on li "Estilo" at bounding box center [298, 91] width 199 height 17
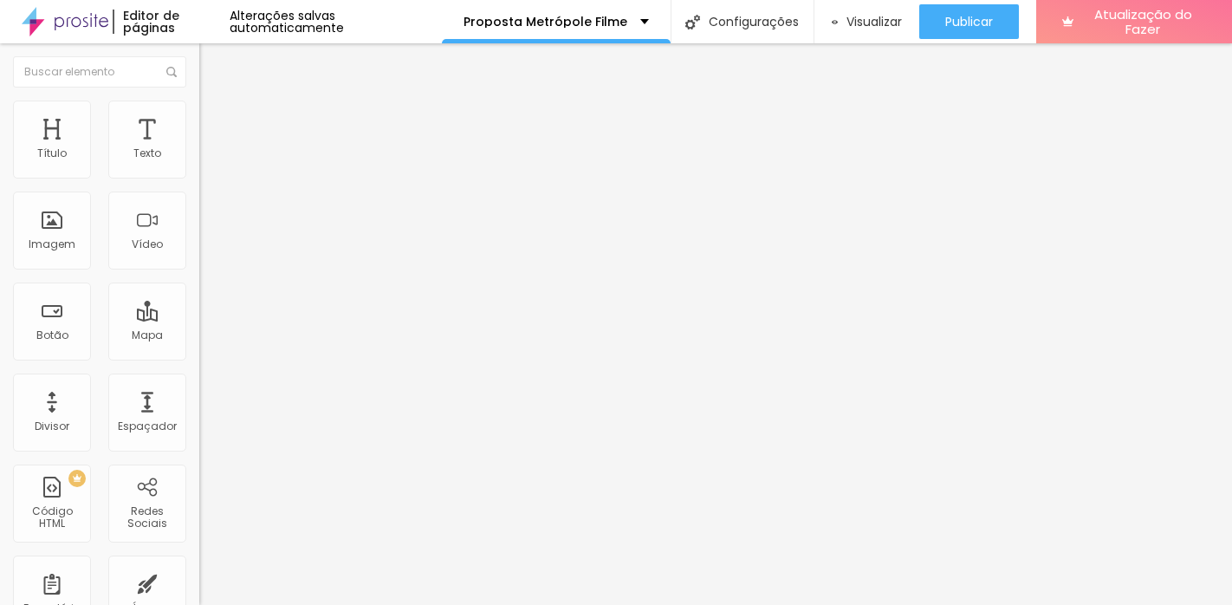
click at [199, 166] on button "button" at bounding box center [211, 157] width 24 height 18
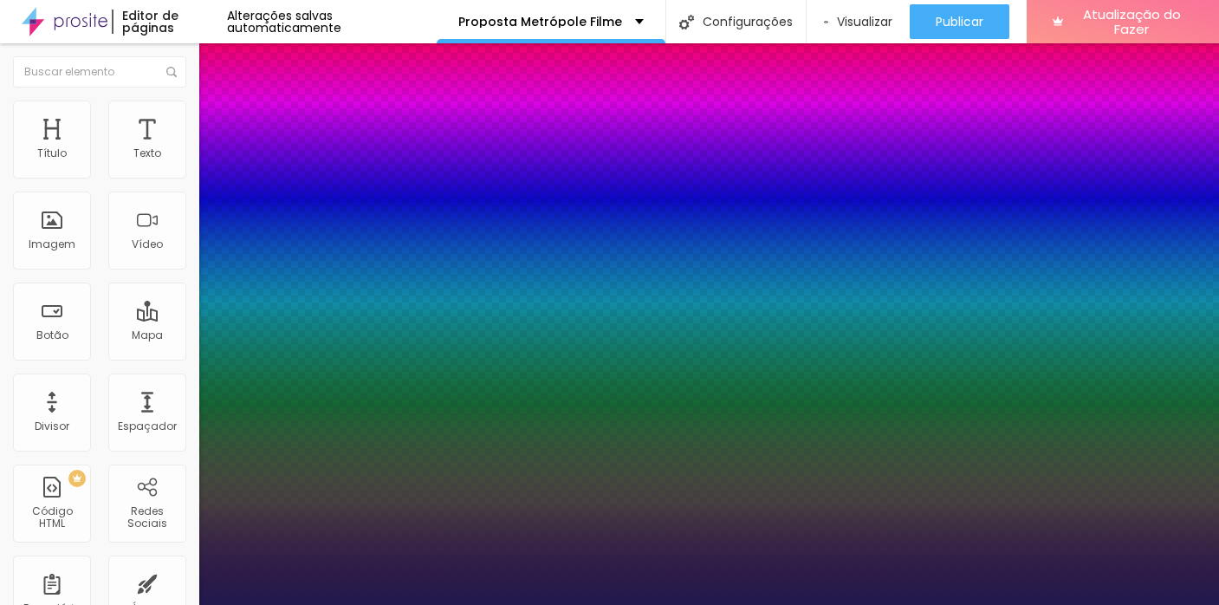
type input "1"
click at [166, 604] on div at bounding box center [609, 605] width 1219 height 0
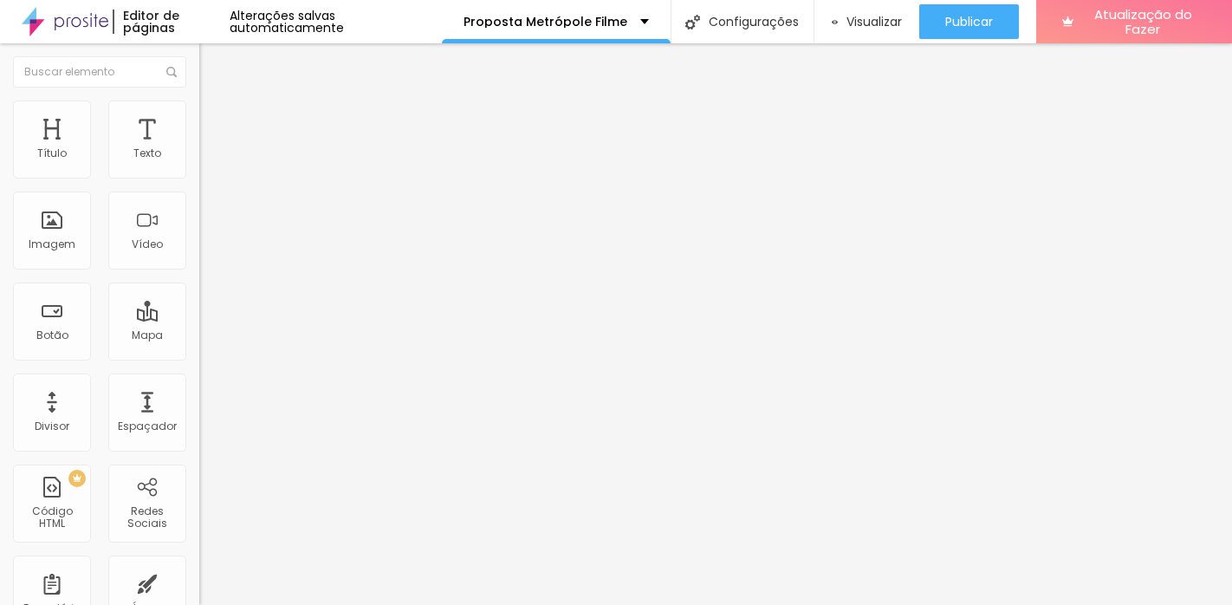
click at [199, 166] on button "button" at bounding box center [211, 157] width 24 height 18
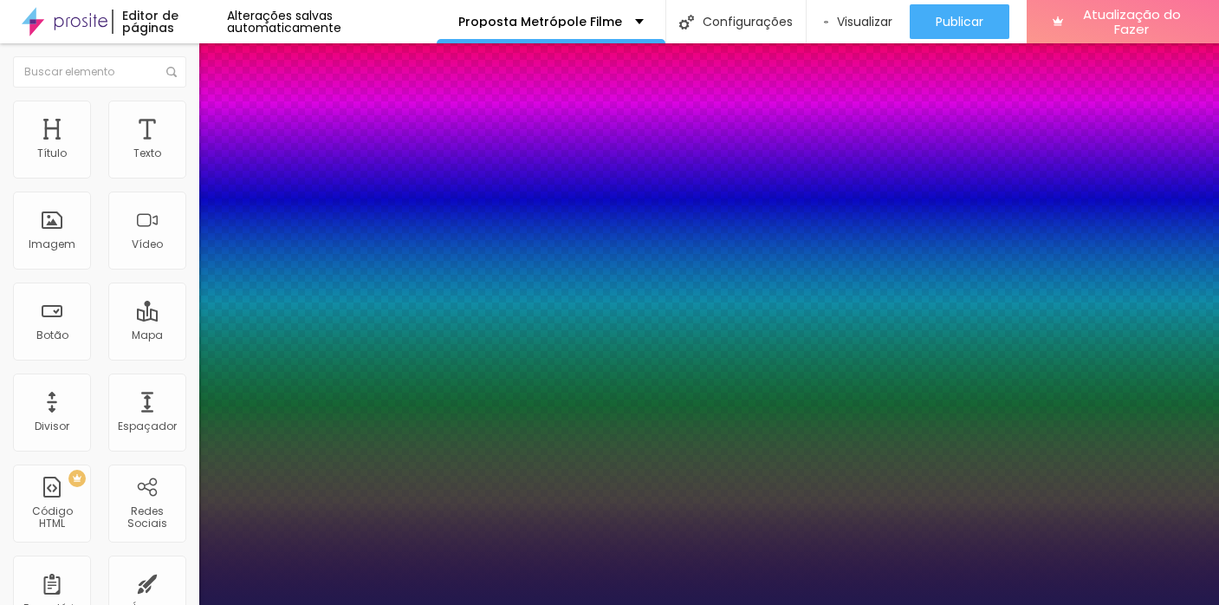
type input "1"
click at [612, 604] on div at bounding box center [609, 605] width 1219 height 0
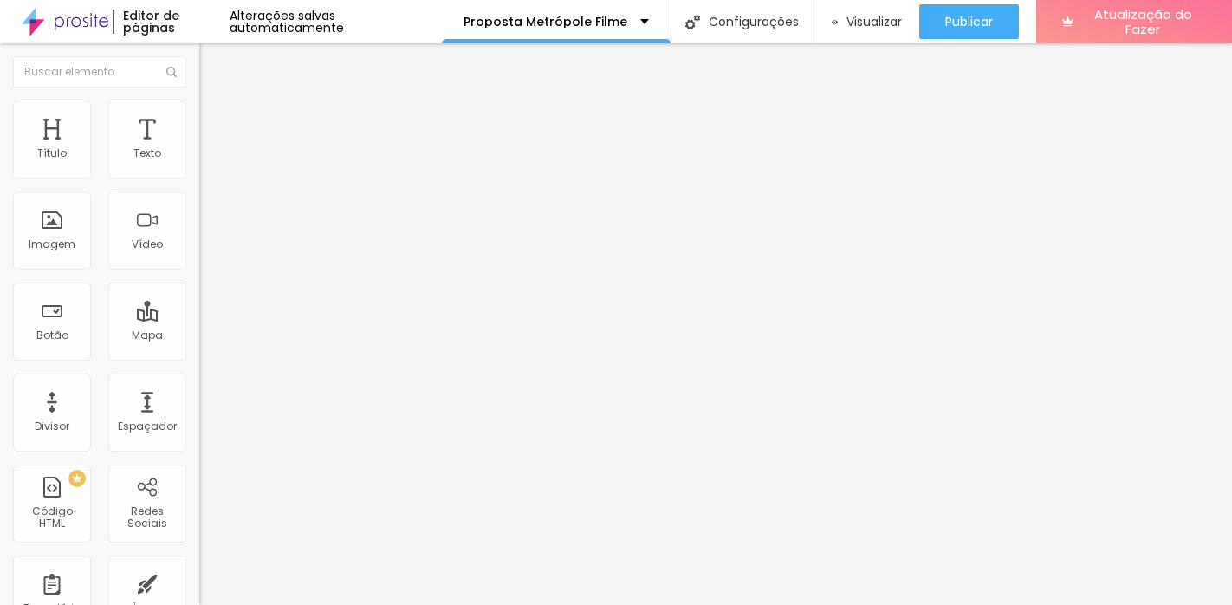
click at [199, 172] on div "Tipografia Voltar ao padrão Sombra DESATIVADO Voltar ao padrão" at bounding box center [298, 171] width 199 height 107
click at [199, 166] on button "button" at bounding box center [211, 157] width 24 height 18
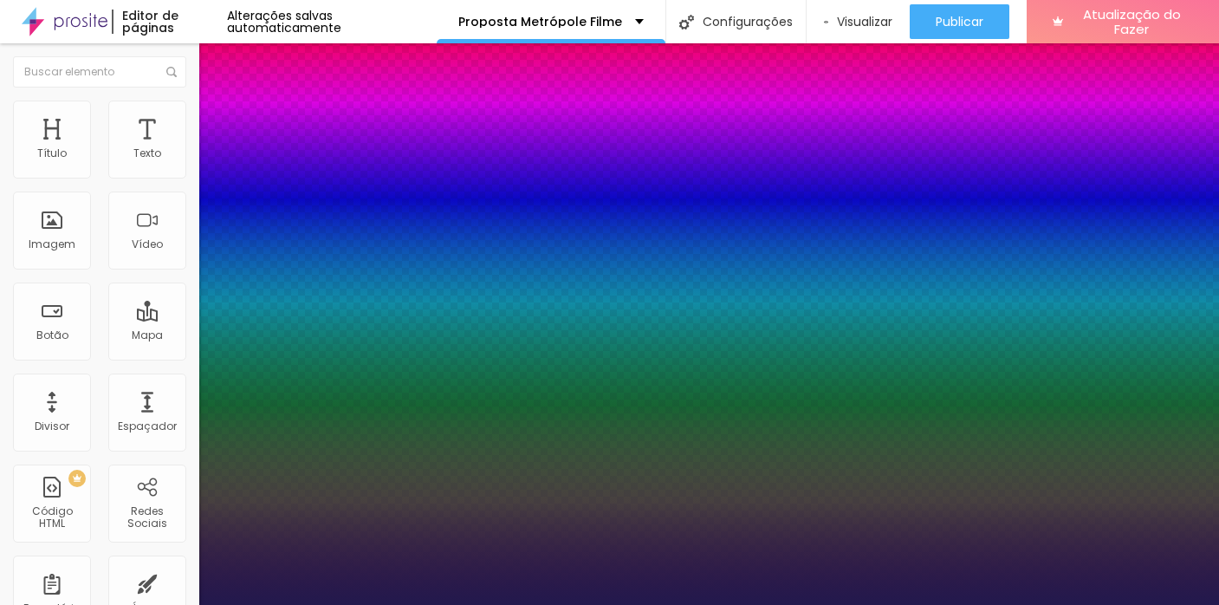
type input "1"
select select "ArefRuqaa"
type input "1"
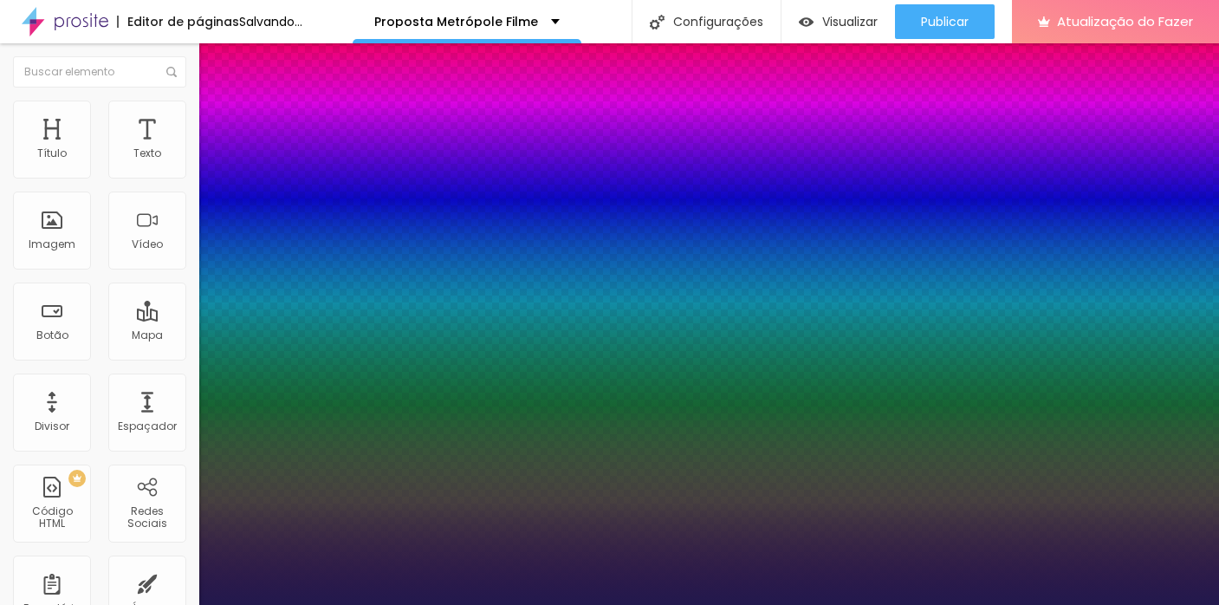
click at [544, 604] on div at bounding box center [609, 605] width 1219 height 0
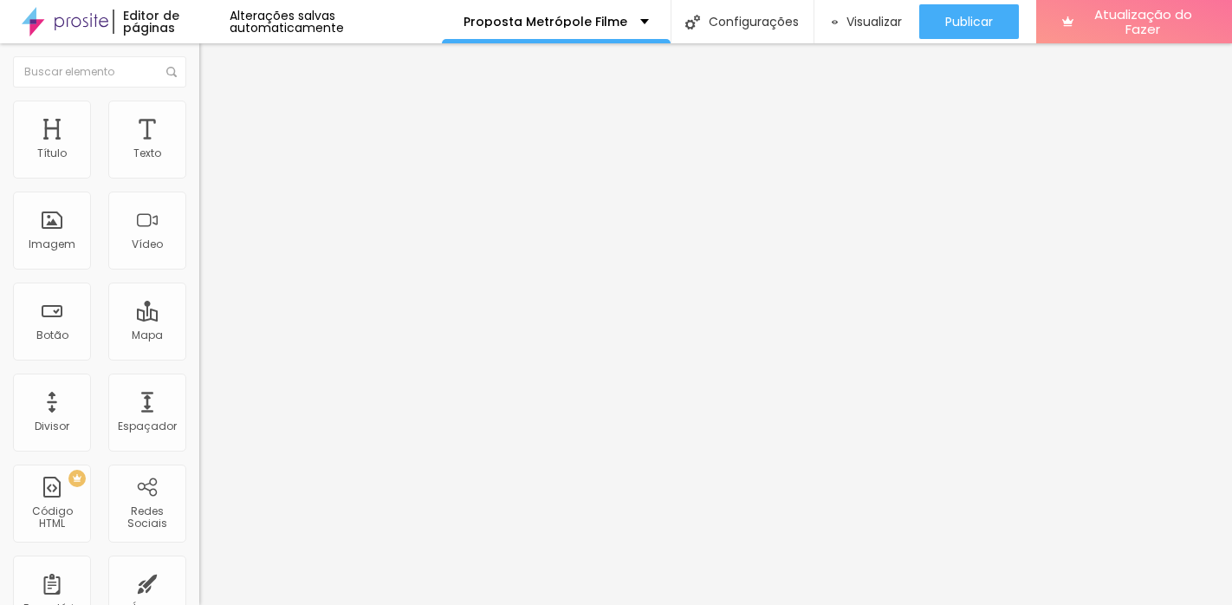
click at [206, 161] on icon "button" at bounding box center [211, 156] width 10 height 10
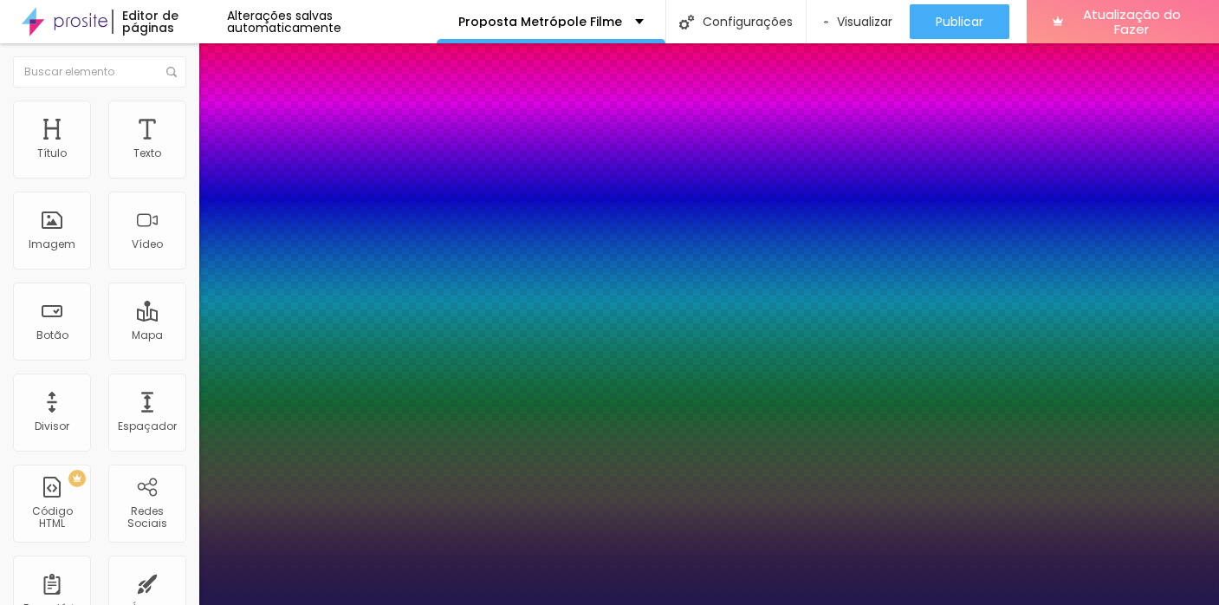
type input "1"
type input "0.6"
type input "1"
type input "0.7"
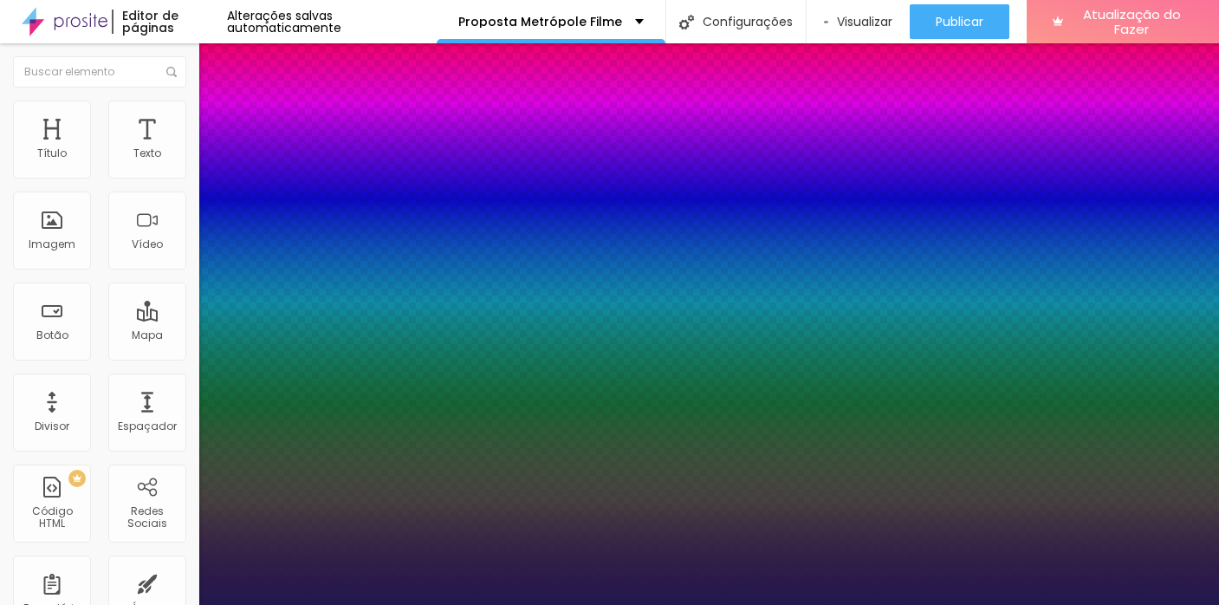
type input "0.7"
type input "1"
type input "0.8"
type input "1"
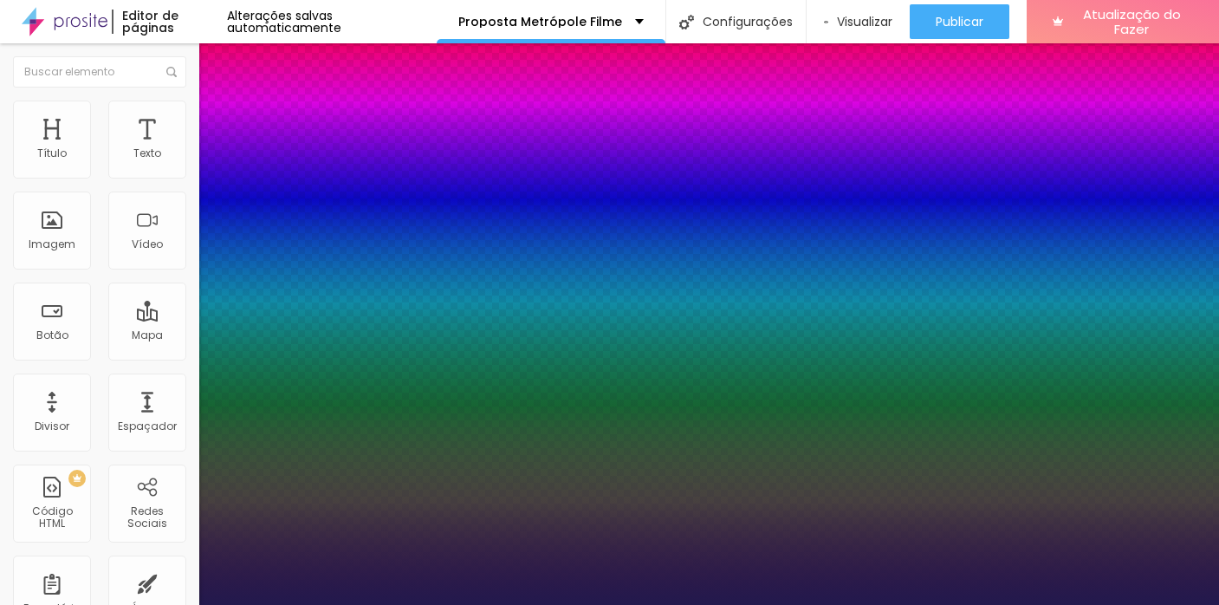
type input "0.9"
type input "1"
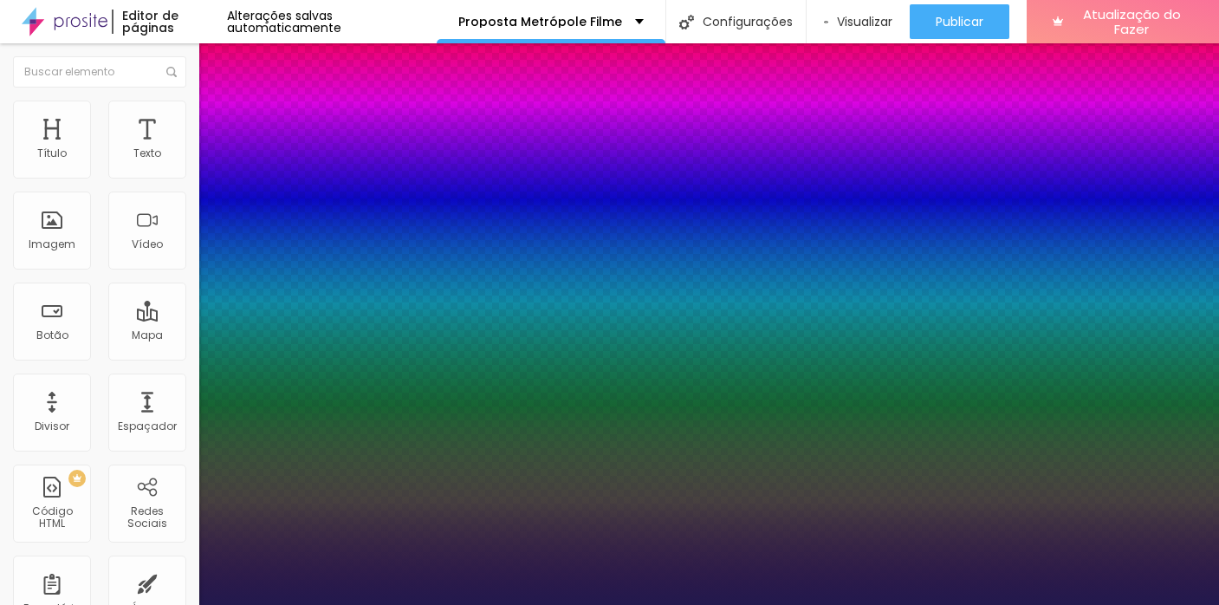
type input "1"
type input "1.1"
type input "1"
type input "1.2"
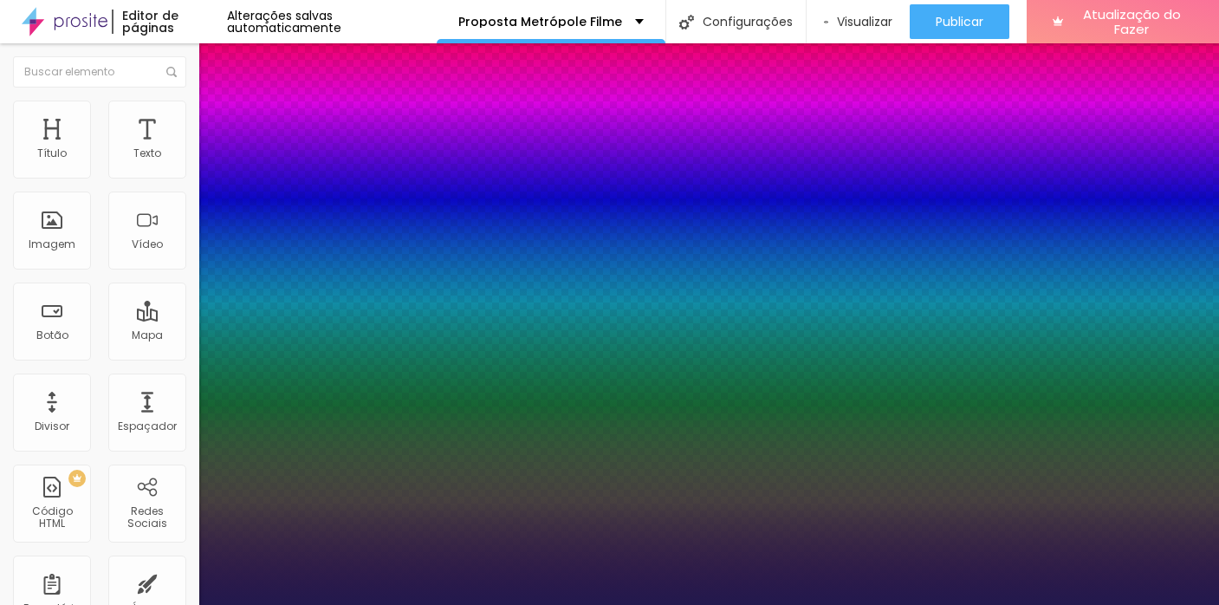
type input "1.2"
type input "1"
type input "1.3"
type input "1"
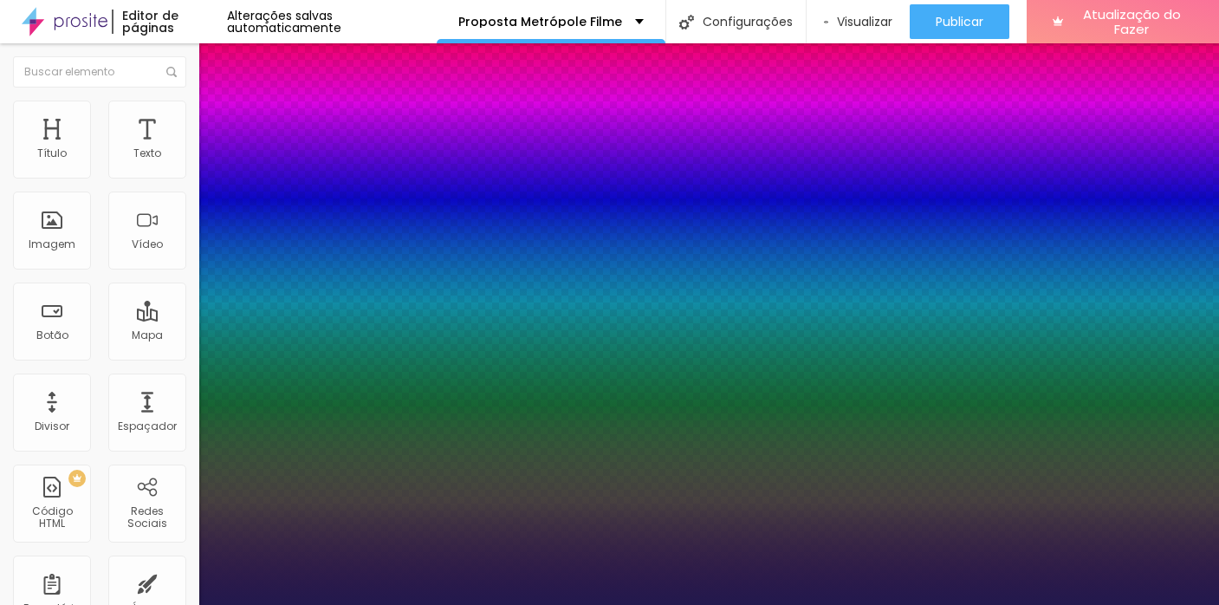
type input "1.4"
type input "1"
type input "1.3"
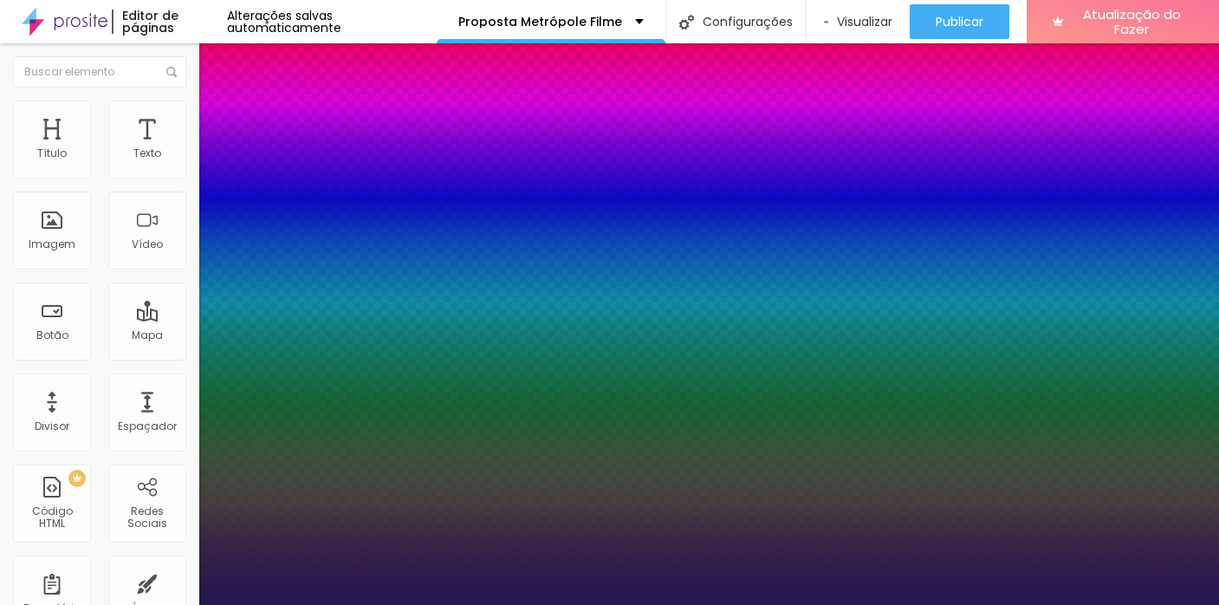
type input "1"
type input "1.2"
type input "1"
type input "1.1"
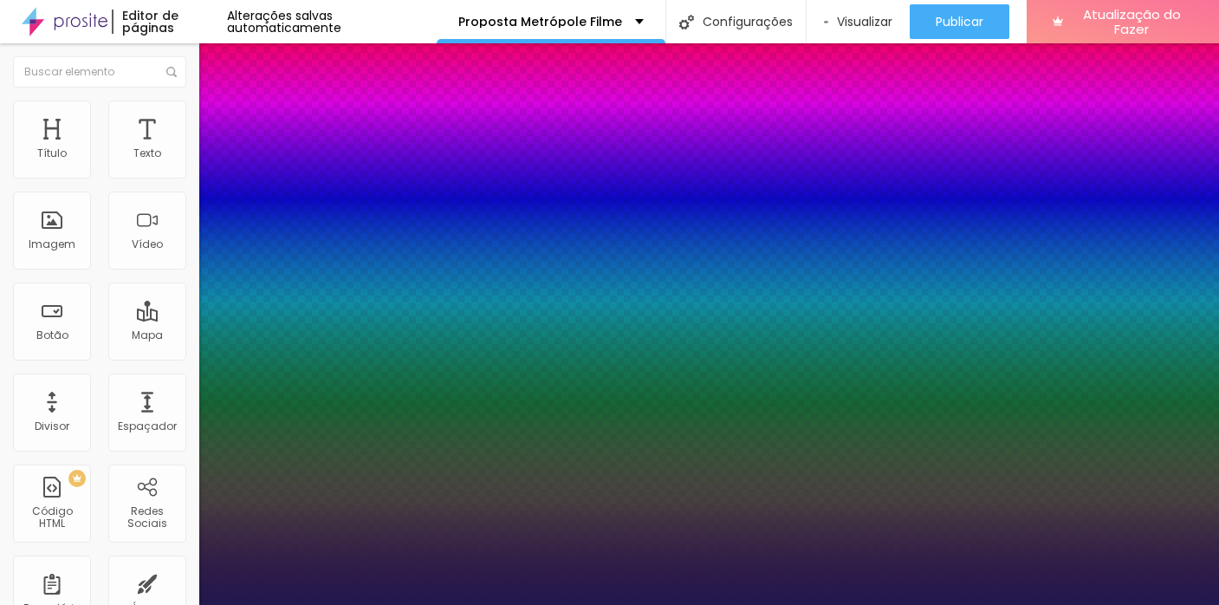
type input "1.1"
type input "1"
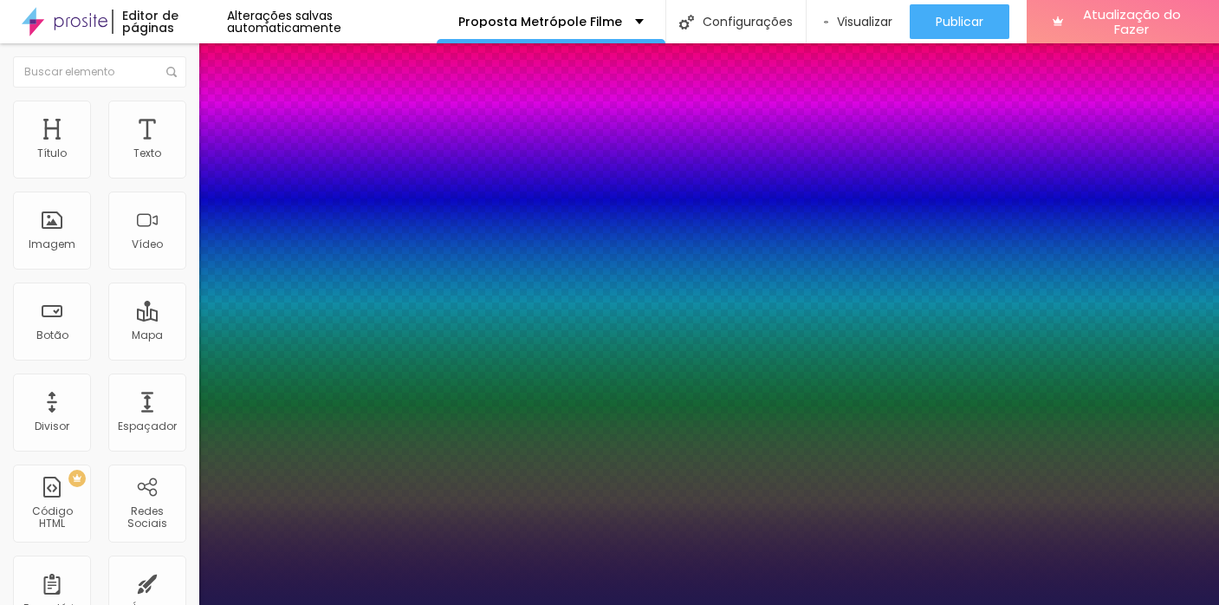
type input "0.9"
type input "1"
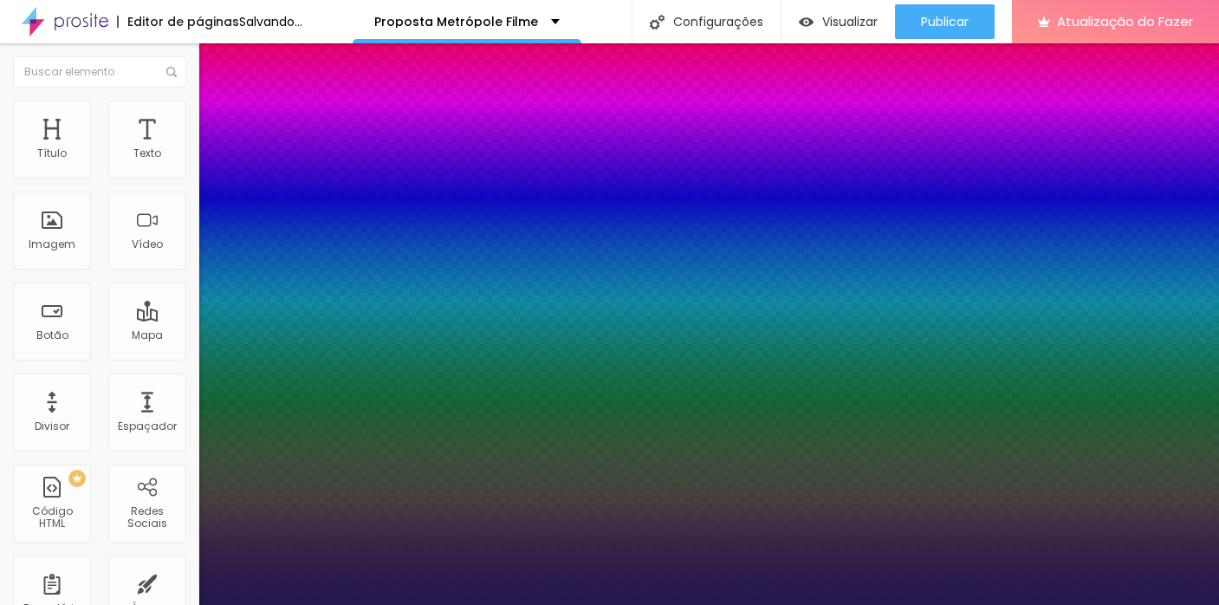
type input "0.8"
type input "1"
type input "0.7"
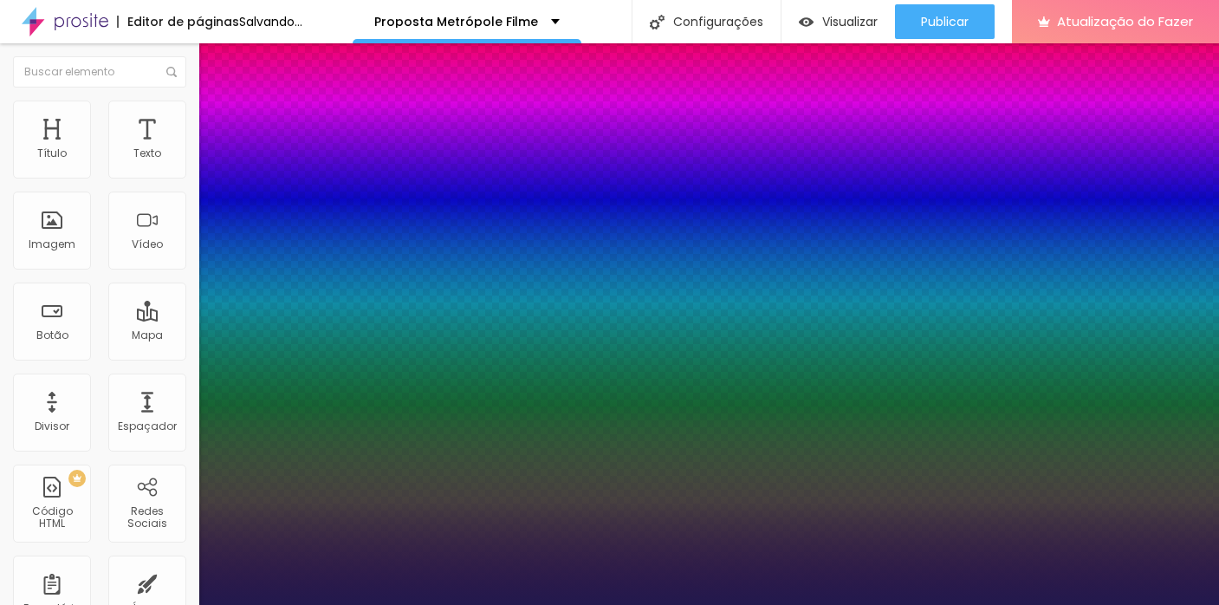
type input "1"
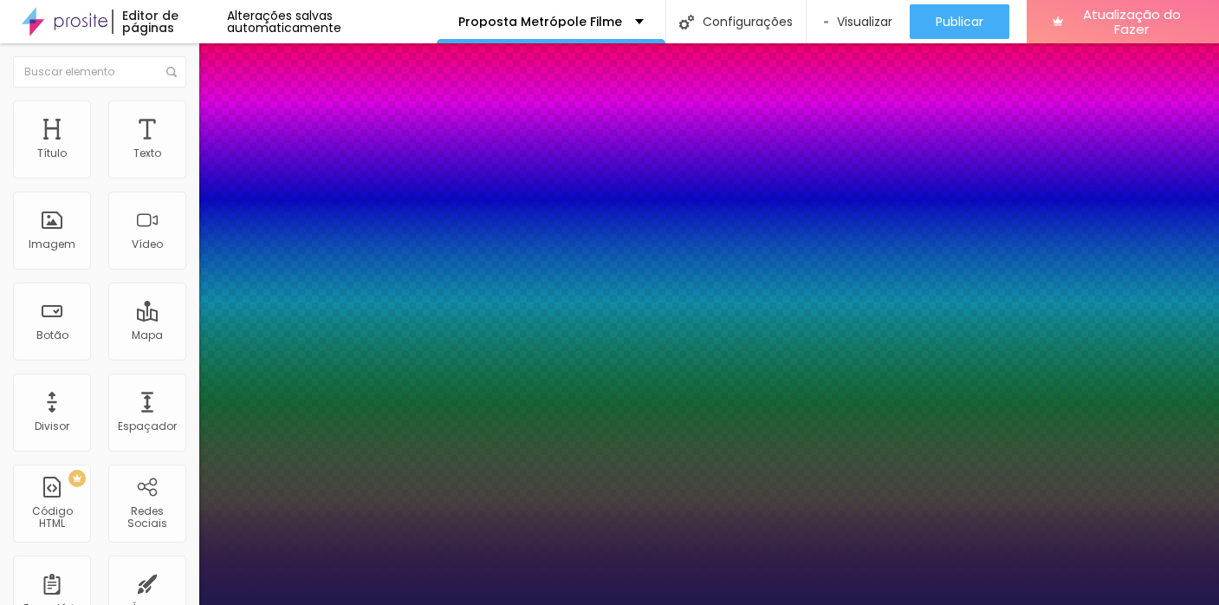
click at [744, 604] on div at bounding box center [609, 605] width 1219 height 0
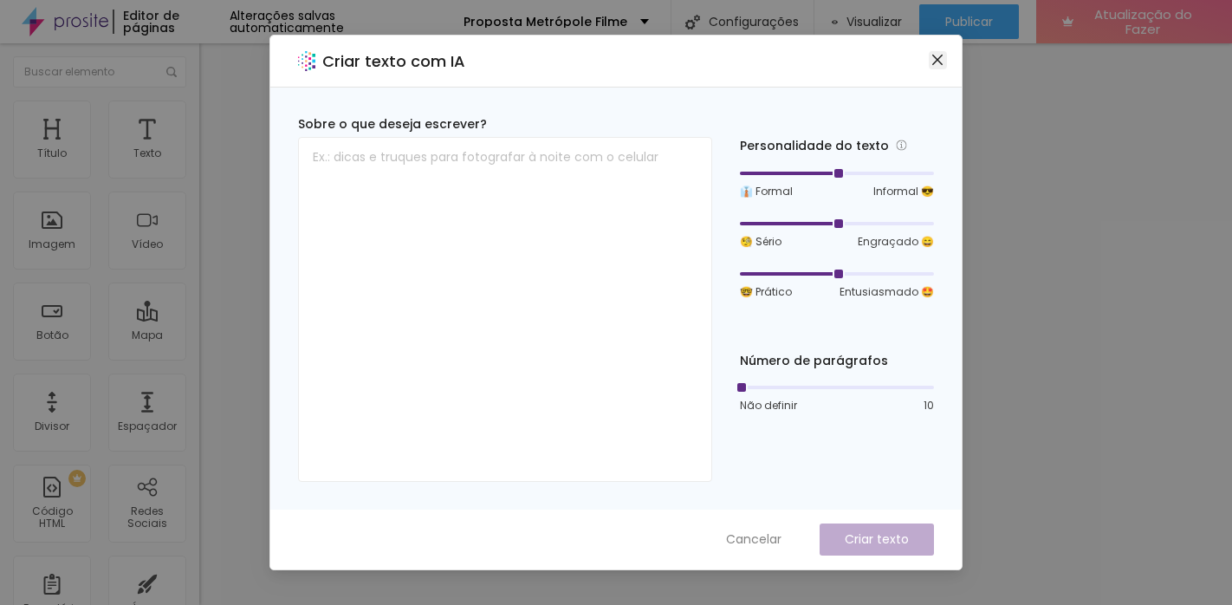
click at [936, 62] on icon "fechar" at bounding box center [938, 60] width 14 height 14
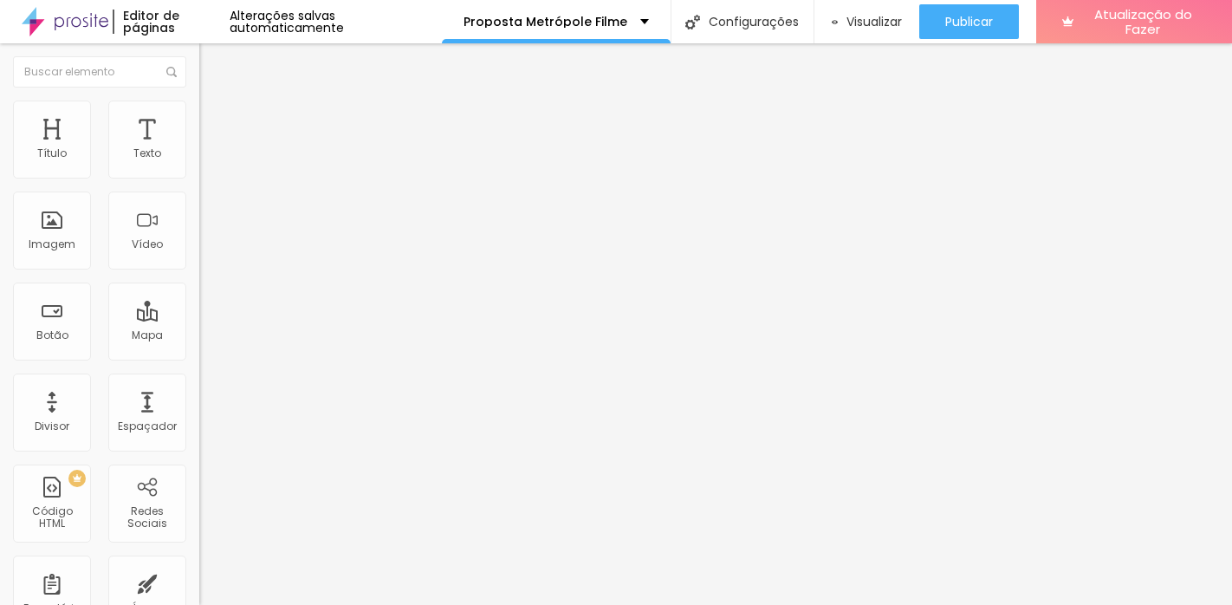
click at [206, 161] on icon "button" at bounding box center [211, 156] width 10 height 10
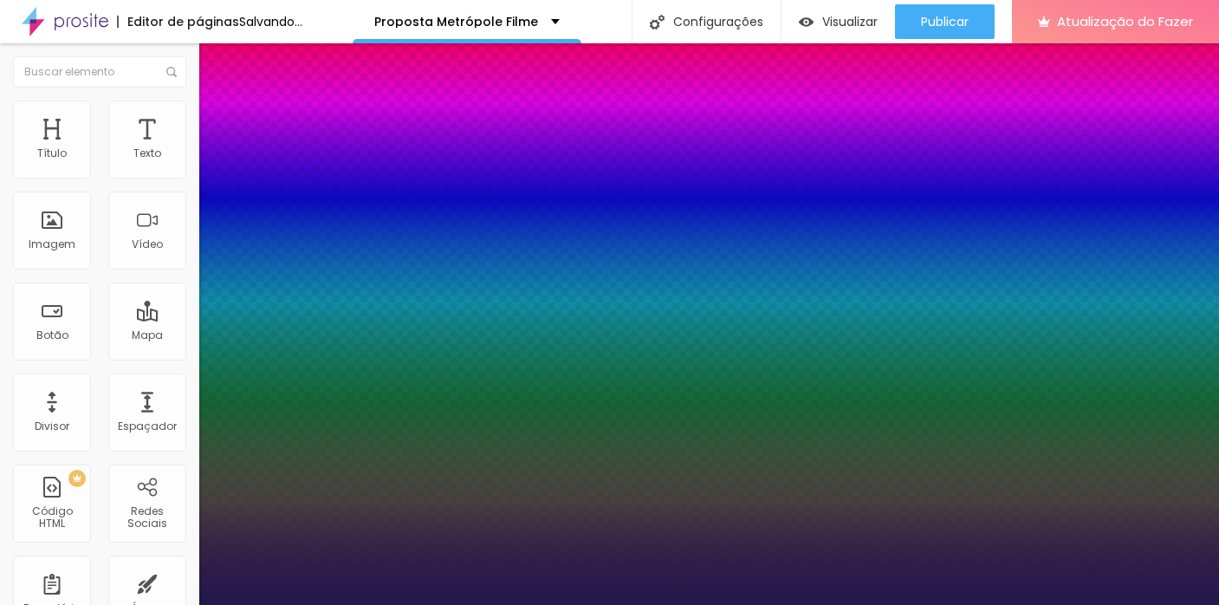
click at [510, 604] on div at bounding box center [609, 605] width 1219 height 0
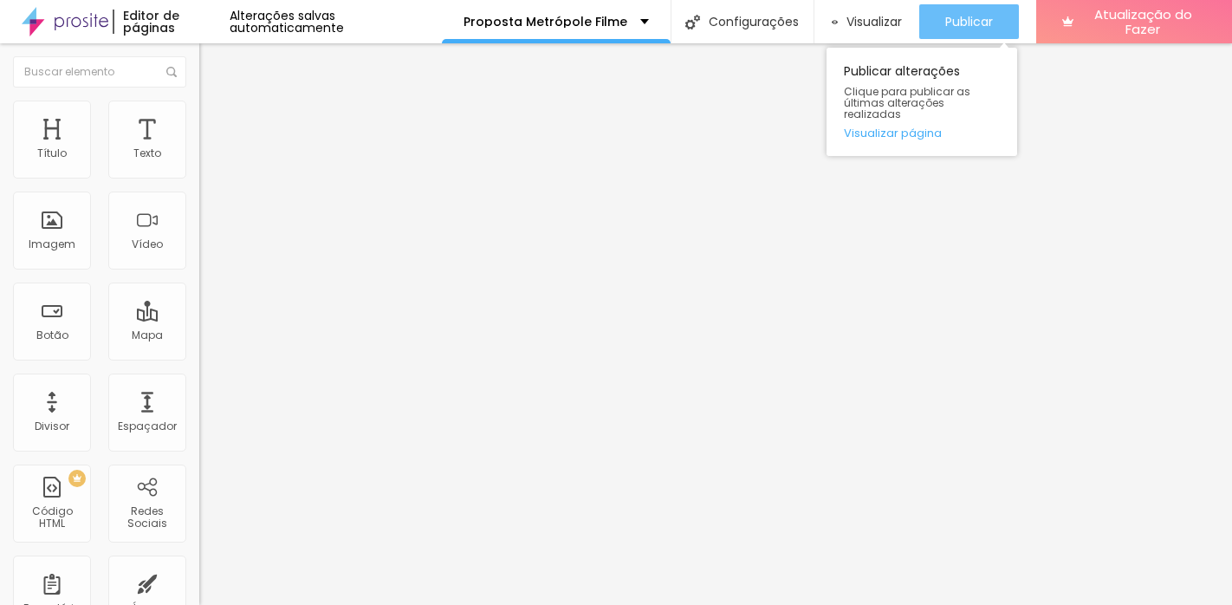
click at [973, 35] on div "Publicar" at bounding box center [969, 21] width 48 height 35
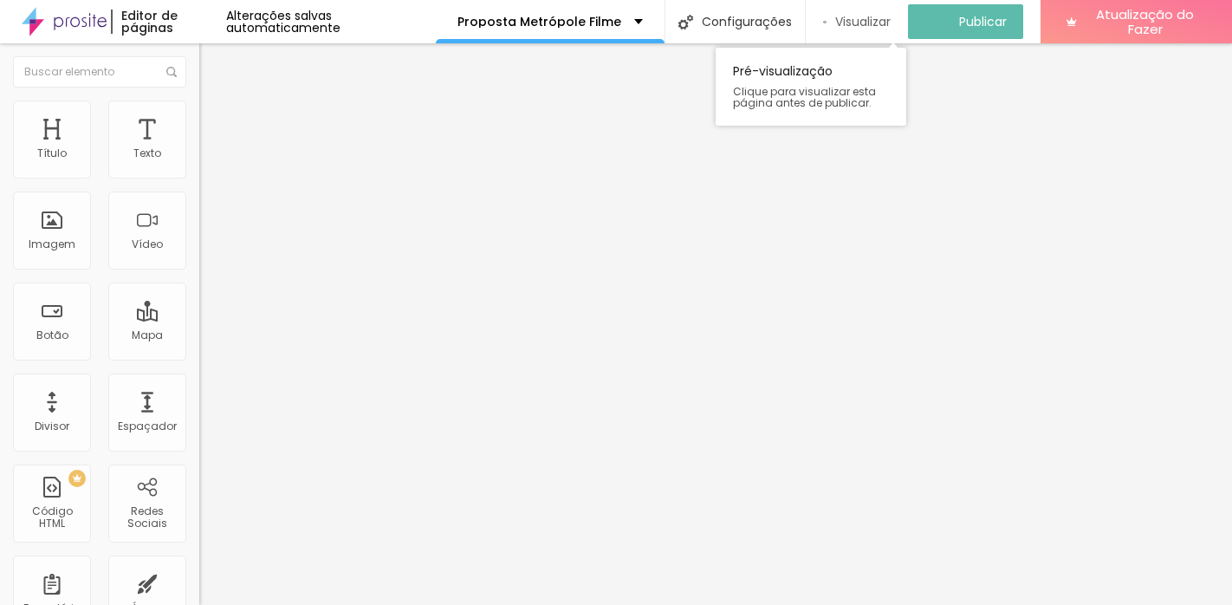
click at [873, 21] on font "Visualizar" at bounding box center [862, 21] width 55 height 17
